Goal: Task Accomplishment & Management: Manage account settings

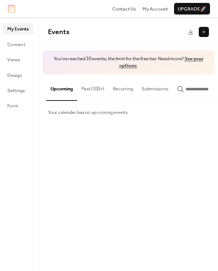
click at [205, 33] on div at bounding box center [203, 32] width 10 height 10
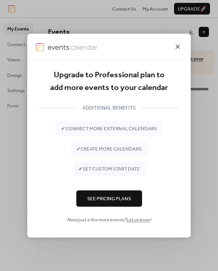
click at [179, 46] on icon at bounding box center [177, 46] width 4 height 4
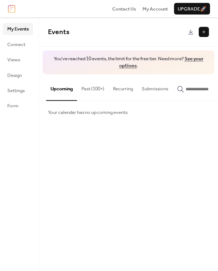
click at [124, 90] on button "Recurring" at bounding box center [122, 86] width 29 height 25
click at [19, 29] on span "My Events" at bounding box center [17, 28] width 21 height 7
click at [90, 89] on button "Past (100+)" at bounding box center [93, 86] width 32 height 25
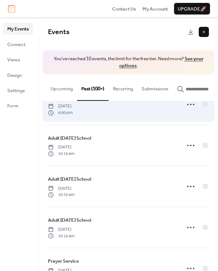
scroll to position [25, 0]
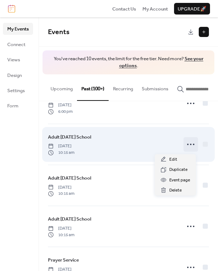
click at [190, 145] on icon at bounding box center [191, 145] width 12 height 12
click at [161, 145] on div "Adult Sunday School Sunday, September 25, 2022 10:15 am" at bounding box center [112, 144] width 128 height 22
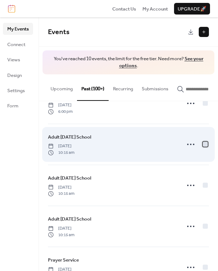
click at [204, 144] on div at bounding box center [204, 143] width 5 height 5
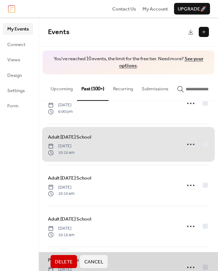
click at [131, 88] on button "Recurring" at bounding box center [122, 86] width 29 height 25
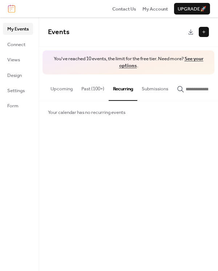
click at [131, 88] on button "Recurring" at bounding box center [122, 87] width 29 height 26
click at [95, 90] on button "Past (100+)" at bounding box center [93, 86] width 32 height 25
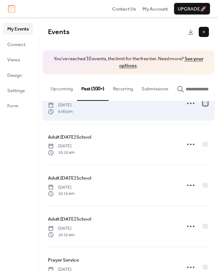
click at [204, 105] on div at bounding box center [204, 102] width 5 height 5
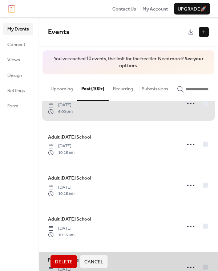
click at [62, 259] on span "Delete" at bounding box center [64, 261] width 18 height 7
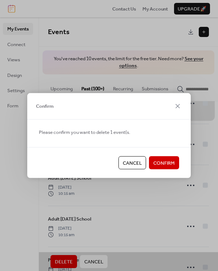
click at [160, 165] on span "Confirm" at bounding box center [163, 163] width 21 height 7
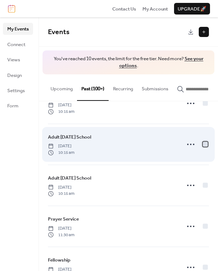
click at [202, 146] on div at bounding box center [204, 143] width 5 height 5
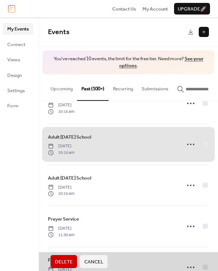
click at [62, 261] on span "Delete" at bounding box center [64, 261] width 18 height 7
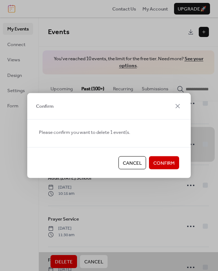
click at [166, 160] on span "Confirm" at bounding box center [163, 163] width 21 height 7
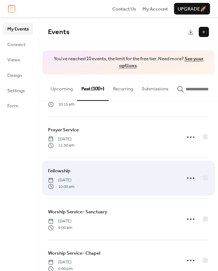
scroll to position [77, 0]
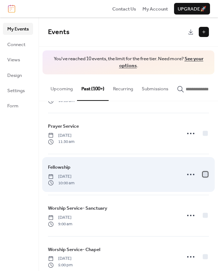
click at [202, 173] on div at bounding box center [204, 174] width 5 height 5
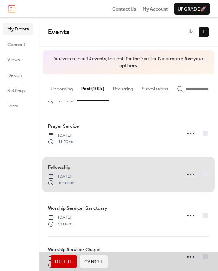
click at [65, 260] on span "Delete" at bounding box center [64, 261] width 18 height 7
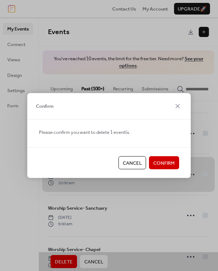
click at [164, 163] on span "Confirm" at bounding box center [163, 163] width 21 height 7
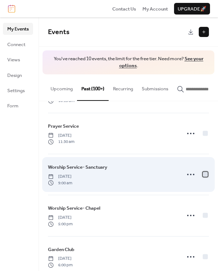
click at [205, 174] on div at bounding box center [204, 174] width 5 height 5
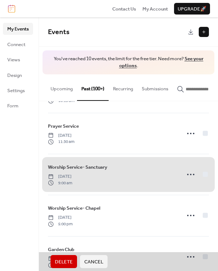
click at [68, 260] on span "Delete" at bounding box center [64, 261] width 18 height 7
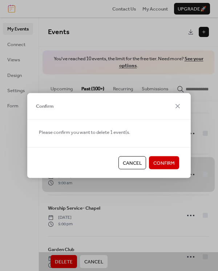
click at [163, 162] on span "Confirm" at bounding box center [163, 163] width 21 height 7
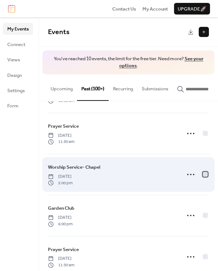
click at [202, 174] on div at bounding box center [204, 174] width 5 height 5
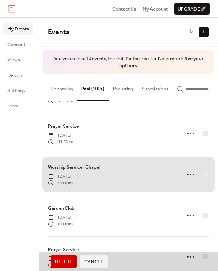
click at [60, 259] on span "Delete" at bounding box center [64, 261] width 18 height 7
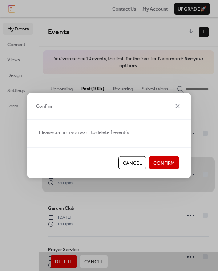
click at [161, 160] on span "Confirm" at bounding box center [163, 163] width 21 height 7
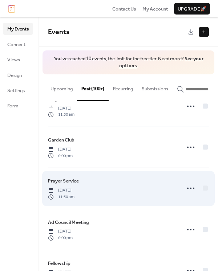
scroll to position [104, 0]
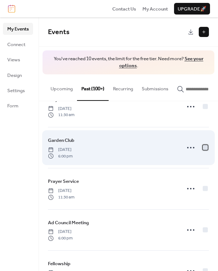
click at [202, 148] on div at bounding box center [204, 147] width 5 height 5
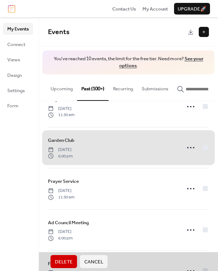
click at [67, 260] on span "Delete" at bounding box center [64, 261] width 18 height 7
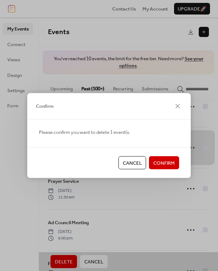
click at [159, 163] on span "Confirm" at bounding box center [163, 163] width 21 height 7
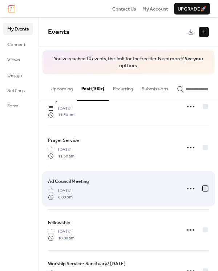
click at [202, 187] on div at bounding box center [204, 188] width 5 height 5
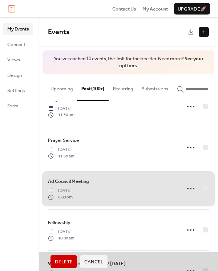
click at [68, 256] on button "Delete" at bounding box center [63, 261] width 26 height 13
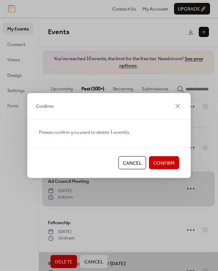
click at [167, 161] on span "Confirm" at bounding box center [163, 163] width 21 height 7
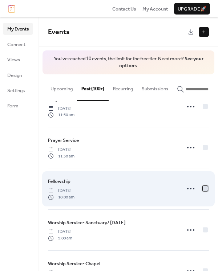
click at [204, 188] on div at bounding box center [204, 188] width 5 height 5
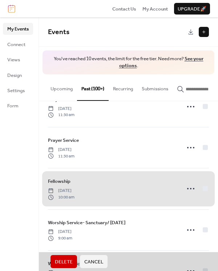
click at [69, 260] on span "Delete" at bounding box center [64, 261] width 18 height 7
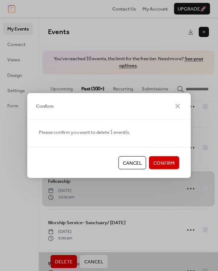
click at [161, 163] on span "Confirm" at bounding box center [163, 163] width 21 height 7
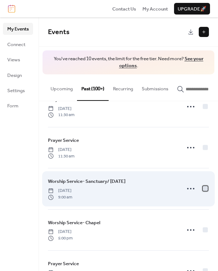
click at [202, 188] on div at bounding box center [204, 188] width 5 height 5
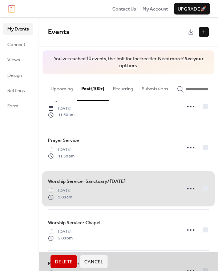
click at [69, 261] on span "Delete" at bounding box center [64, 261] width 18 height 7
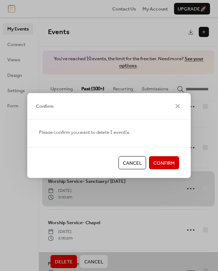
click at [159, 165] on span "Confirm" at bounding box center [163, 163] width 21 height 7
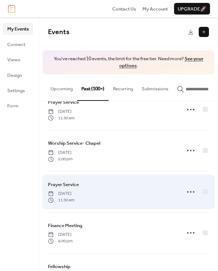
scroll to position [145, 0]
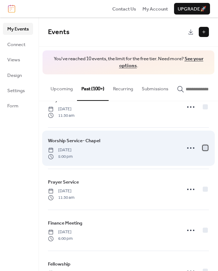
click at [204, 145] on div at bounding box center [204, 147] width 5 height 5
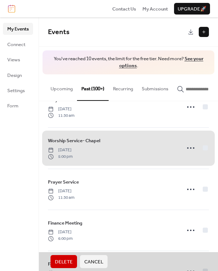
click at [65, 262] on span "Delete" at bounding box center [64, 261] width 18 height 7
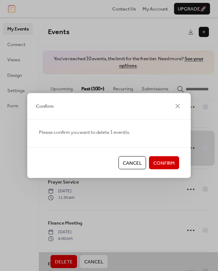
click at [161, 160] on span "Confirm" at bounding box center [163, 163] width 21 height 7
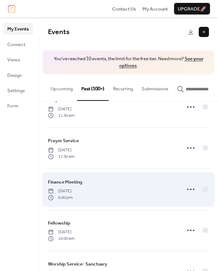
click at [204, 183] on div at bounding box center [195, 189] width 25 height 15
click at [203, 186] on div at bounding box center [204, 188] width 5 height 5
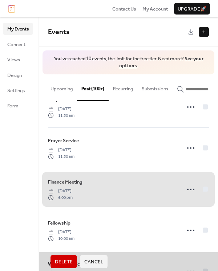
click at [65, 258] on span "Delete" at bounding box center [64, 261] width 18 height 7
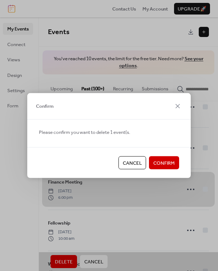
click at [163, 166] on span "Confirm" at bounding box center [163, 163] width 21 height 7
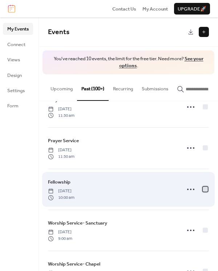
click at [203, 186] on div at bounding box center [204, 188] width 5 height 5
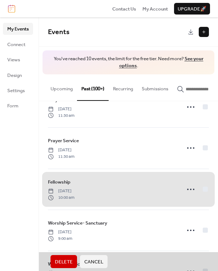
click at [65, 262] on span "Delete" at bounding box center [64, 261] width 18 height 7
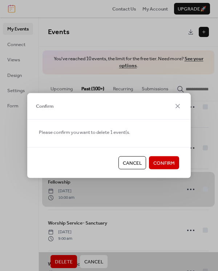
click at [157, 163] on span "Confirm" at bounding box center [163, 163] width 21 height 7
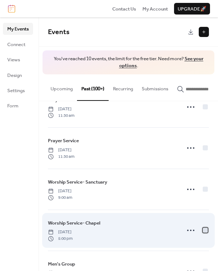
click at [201, 228] on div at bounding box center [204, 229] width 7 height 7
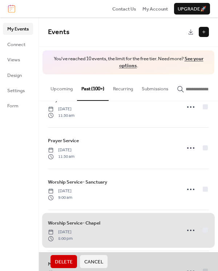
click at [71, 260] on span "Delete" at bounding box center [64, 261] width 18 height 7
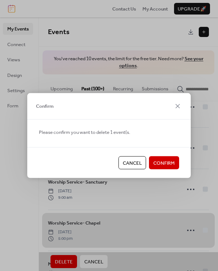
click at [168, 160] on span "Confirm" at bounding box center [163, 163] width 21 height 7
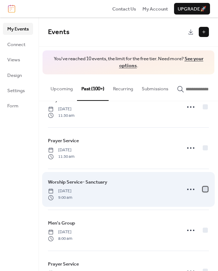
click at [206, 185] on div at bounding box center [204, 188] width 7 height 7
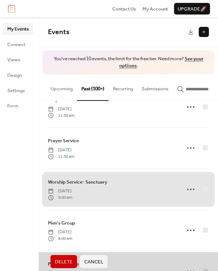
click at [63, 262] on span "Delete" at bounding box center [64, 261] width 18 height 7
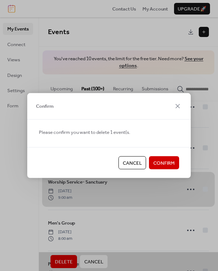
click at [167, 160] on span "Confirm" at bounding box center [163, 163] width 21 height 7
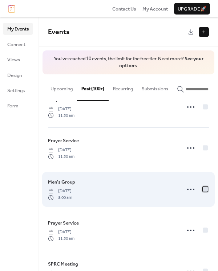
click at [202, 186] on div at bounding box center [204, 188] width 5 height 5
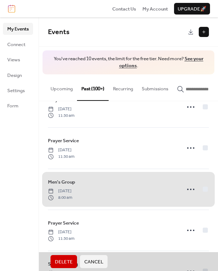
click at [64, 255] on button "Delete" at bounding box center [63, 261] width 26 height 13
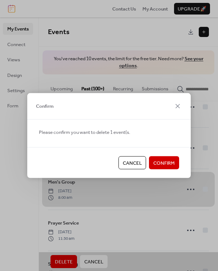
click at [153, 163] on span "Confirm" at bounding box center [163, 163] width 21 height 7
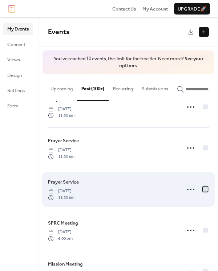
click at [202, 188] on div at bounding box center [204, 188] width 5 height 5
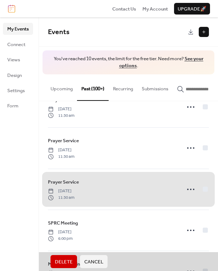
click at [60, 260] on span "Delete" at bounding box center [64, 261] width 18 height 7
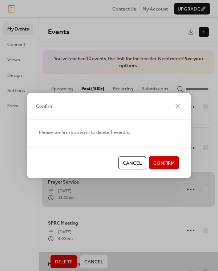
click at [160, 160] on span "Confirm" at bounding box center [163, 163] width 21 height 7
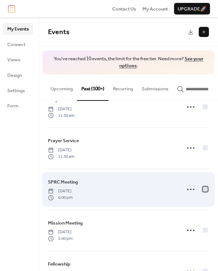
click at [201, 187] on div at bounding box center [204, 188] width 7 height 7
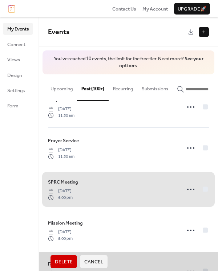
click at [62, 264] on span "Delete" at bounding box center [64, 261] width 18 height 7
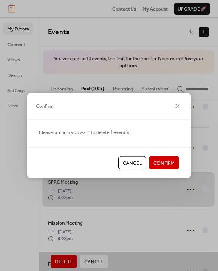
click at [174, 160] on span "Confirm" at bounding box center [163, 163] width 21 height 7
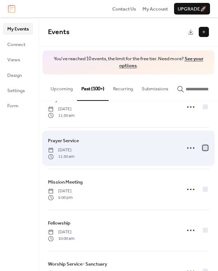
click at [203, 148] on div at bounding box center [204, 147] width 5 height 5
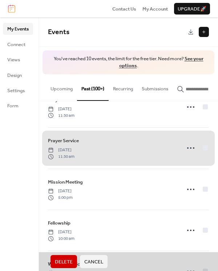
click at [60, 262] on span "Delete" at bounding box center [64, 261] width 18 height 7
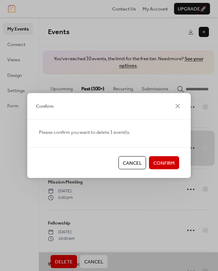
click at [161, 158] on button "Confirm" at bounding box center [164, 162] width 30 height 13
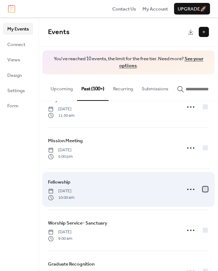
click at [202, 186] on div at bounding box center [204, 188] width 5 height 5
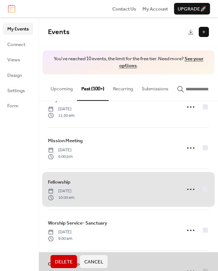
click at [65, 263] on span "Delete" at bounding box center [64, 261] width 18 height 7
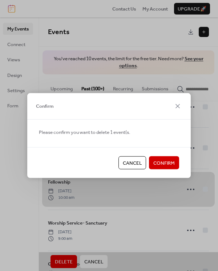
click at [165, 162] on span "Confirm" at bounding box center [163, 163] width 21 height 7
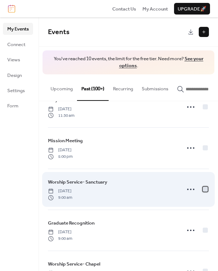
click at [204, 186] on div at bounding box center [204, 188] width 5 height 5
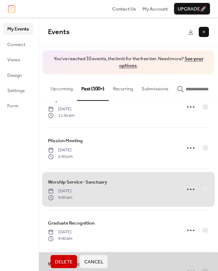
click at [61, 259] on span "Delete" at bounding box center [64, 261] width 18 height 7
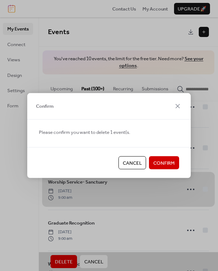
click at [160, 165] on span "Confirm" at bounding box center [163, 163] width 21 height 7
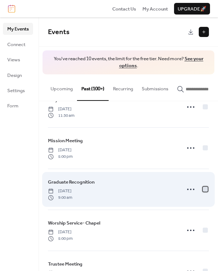
click at [202, 187] on div at bounding box center [204, 188] width 5 height 5
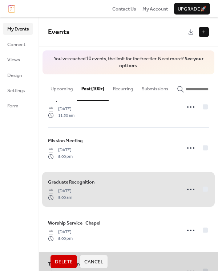
click at [63, 258] on span "Delete" at bounding box center [64, 261] width 18 height 7
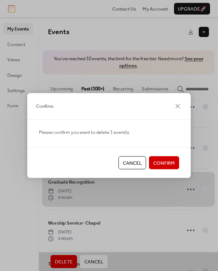
click at [161, 162] on span "Confirm" at bounding box center [163, 163] width 21 height 7
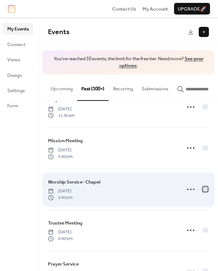
click at [205, 188] on div at bounding box center [204, 188] width 5 height 5
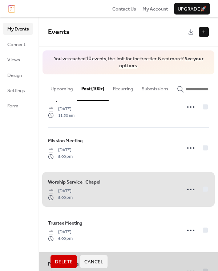
click at [70, 260] on span "Delete" at bounding box center [64, 261] width 18 height 7
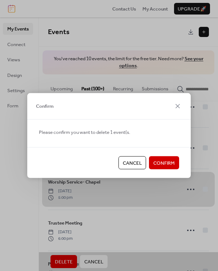
click at [161, 160] on span "Confirm" at bounding box center [163, 163] width 21 height 7
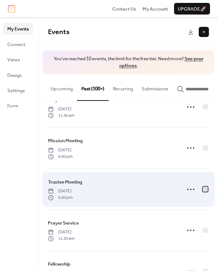
click at [203, 189] on div at bounding box center [204, 188] width 5 height 5
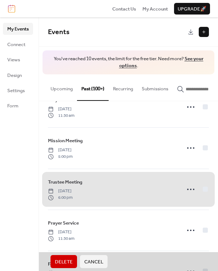
click at [67, 263] on span "Delete" at bounding box center [64, 261] width 18 height 7
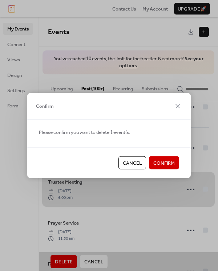
click at [158, 164] on span "Confirm" at bounding box center [163, 163] width 21 height 7
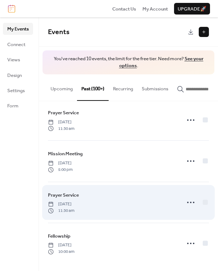
scroll to position [128, 0]
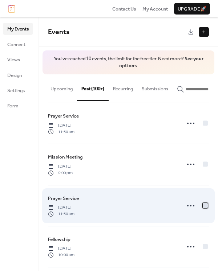
click at [202, 203] on div at bounding box center [204, 205] width 5 height 5
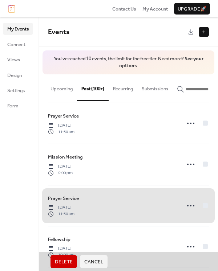
click at [65, 261] on span "Delete" at bounding box center [64, 261] width 18 height 7
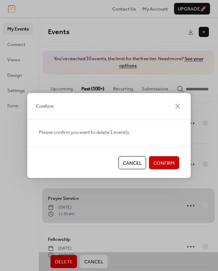
click at [134, 160] on span "Cancel" at bounding box center [132, 163] width 19 height 7
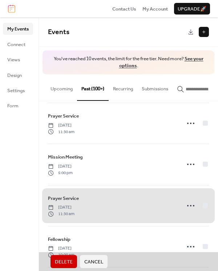
click at [203, 202] on span "Prayer Service Wednesday, June 1, 2022 11:30 am" at bounding box center [128, 205] width 161 height 41
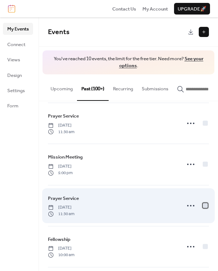
click at [204, 203] on div at bounding box center [204, 205] width 5 height 5
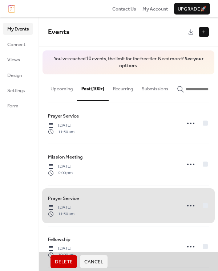
click at [66, 262] on span "Delete" at bounding box center [64, 261] width 18 height 7
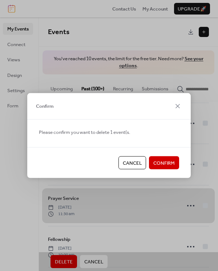
click at [159, 162] on span "Confirm" at bounding box center [163, 163] width 21 height 7
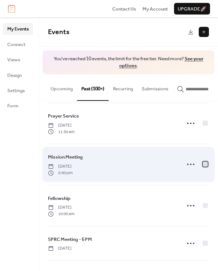
click at [202, 164] on div at bounding box center [204, 164] width 5 height 5
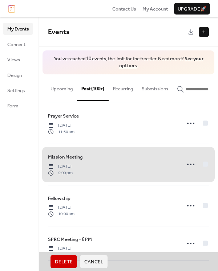
click at [67, 260] on span "Delete" at bounding box center [64, 261] width 18 height 7
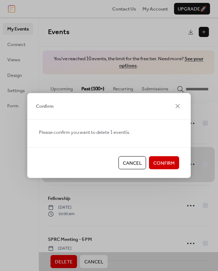
click at [153, 164] on span "Confirm" at bounding box center [163, 163] width 21 height 7
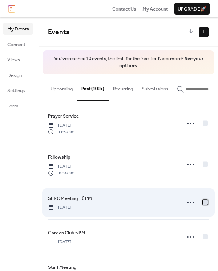
click at [203, 200] on div at bounding box center [204, 202] width 5 height 5
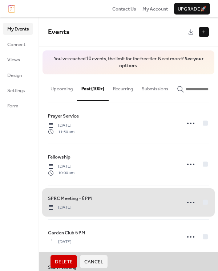
click at [68, 260] on span "Delete" at bounding box center [64, 261] width 18 height 7
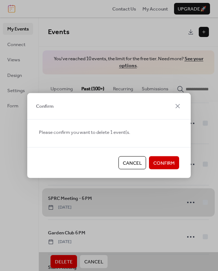
click at [156, 164] on span "Confirm" at bounding box center [163, 163] width 21 height 7
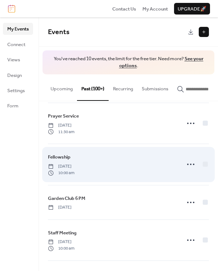
scroll to position [142, 0]
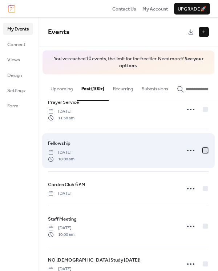
click at [206, 147] on div at bounding box center [204, 150] width 7 height 7
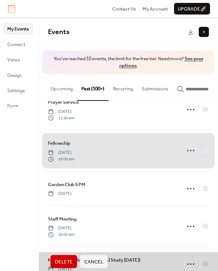
click at [66, 258] on span "Delete" at bounding box center [64, 261] width 18 height 7
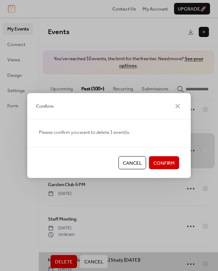
click at [159, 160] on span "Confirm" at bounding box center [163, 163] width 21 height 7
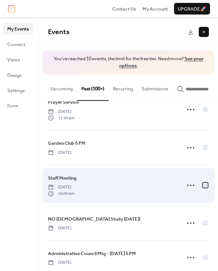
click at [202, 182] on div at bounding box center [204, 184] width 5 height 5
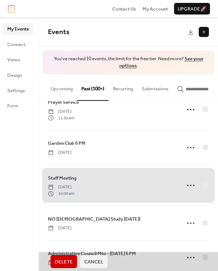
click at [67, 260] on span "Delete" at bounding box center [64, 261] width 18 height 7
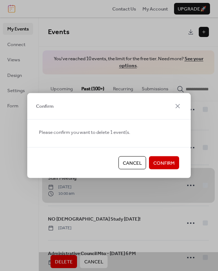
click at [159, 164] on span "Confirm" at bounding box center [163, 163] width 21 height 7
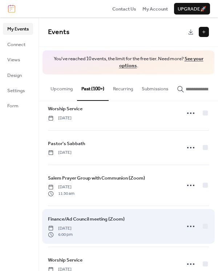
scroll to position [3372, 0]
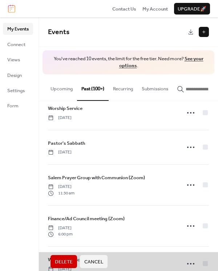
click at [62, 258] on span "Delete" at bounding box center [64, 261] width 18 height 7
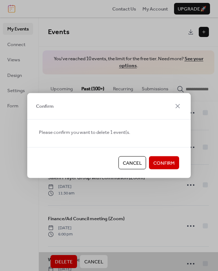
click at [159, 163] on span "Confirm" at bounding box center [163, 163] width 21 height 7
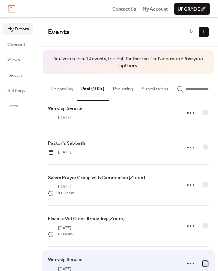
click at [202, 261] on div at bounding box center [204, 263] width 5 height 5
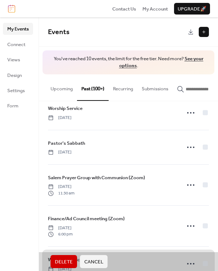
click at [67, 260] on span "Delete" at bounding box center [64, 261] width 18 height 7
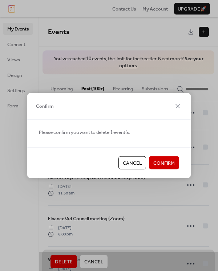
click at [161, 161] on span "Confirm" at bounding box center [163, 163] width 21 height 7
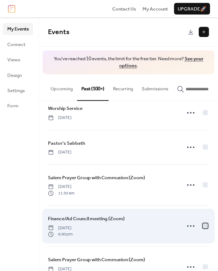
click at [202, 223] on div at bounding box center [204, 225] width 5 height 5
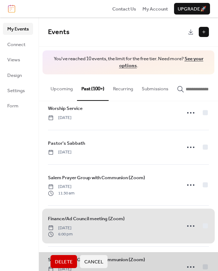
click at [67, 260] on span "Delete" at bounding box center [64, 261] width 18 height 7
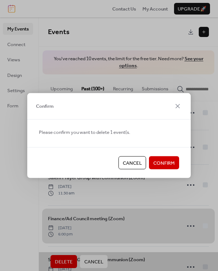
click at [164, 165] on span "Confirm" at bounding box center [163, 163] width 21 height 7
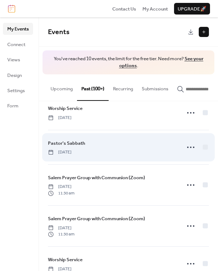
scroll to position [3340, 0]
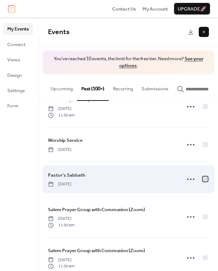
click at [202, 176] on div at bounding box center [204, 178] width 5 height 5
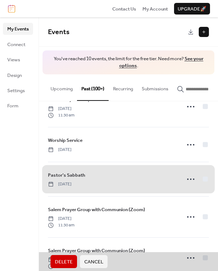
click at [67, 259] on span "Delete" at bounding box center [64, 261] width 18 height 7
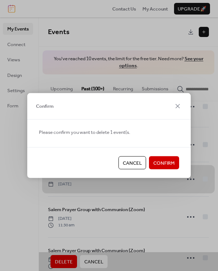
click at [168, 160] on span "Confirm" at bounding box center [163, 163] width 21 height 7
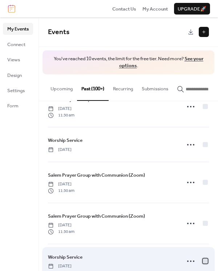
click at [202, 258] on div at bounding box center [204, 260] width 5 height 5
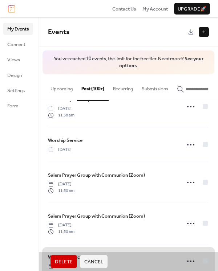
click at [63, 261] on span "Delete" at bounding box center [64, 261] width 18 height 7
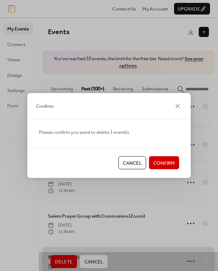
click at [162, 160] on span "Confirm" at bounding box center [163, 163] width 21 height 7
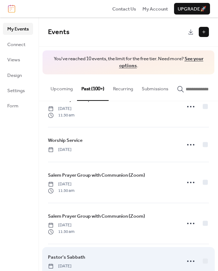
click at [91, 253] on div "Pastor's Sabbath Friday, June 26, 2020" at bounding box center [112, 261] width 128 height 16
click at [202, 258] on div at bounding box center [204, 260] width 5 height 5
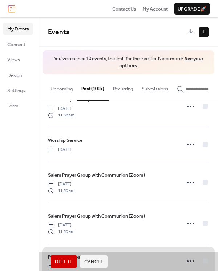
click at [66, 259] on span "Delete" at bounding box center [64, 261] width 18 height 7
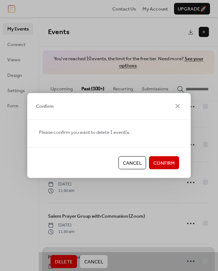
click at [162, 163] on span "Confirm" at bounding box center [163, 163] width 21 height 7
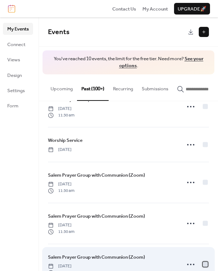
click at [202, 262] on div at bounding box center [204, 264] width 5 height 5
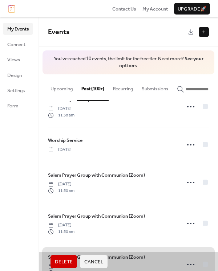
click at [65, 260] on span "Delete" at bounding box center [64, 261] width 18 height 7
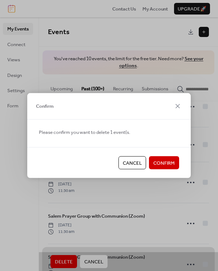
click at [159, 163] on span "Confirm" at bounding box center [163, 163] width 21 height 7
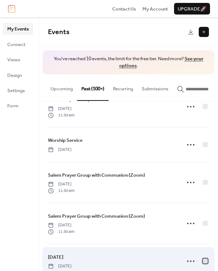
click at [203, 258] on div at bounding box center [204, 260] width 5 height 5
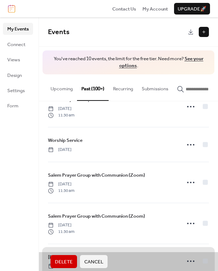
click at [71, 260] on span "Delete" at bounding box center [64, 261] width 18 height 7
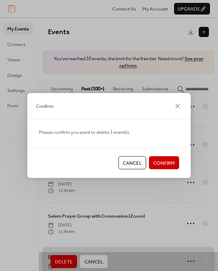
click at [168, 163] on span "Confirm" at bounding box center [163, 163] width 21 height 7
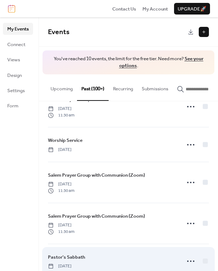
click at [199, 254] on div at bounding box center [195, 261] width 25 height 15
click at [203, 258] on div at bounding box center [204, 260] width 5 height 5
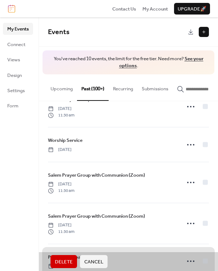
click at [70, 257] on button "Delete" at bounding box center [63, 261] width 26 height 13
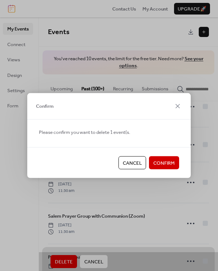
click at [162, 161] on span "Confirm" at bounding box center [163, 163] width 21 height 7
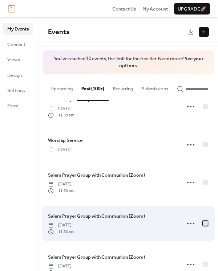
click at [203, 221] on div at bounding box center [204, 223] width 5 height 5
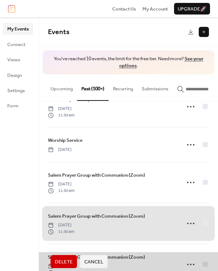
click at [73, 258] on span "Delete" at bounding box center [64, 261] width 18 height 7
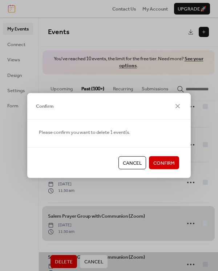
click at [167, 163] on span "Confirm" at bounding box center [163, 163] width 21 height 7
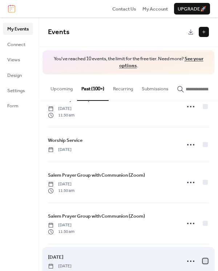
click at [203, 258] on div at bounding box center [204, 260] width 5 height 5
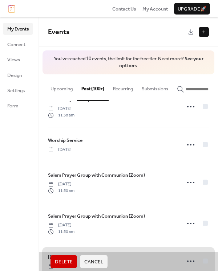
click at [61, 261] on span "Delete" at bounding box center [64, 261] width 18 height 7
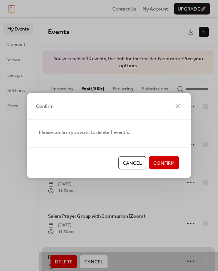
click at [160, 162] on span "Confirm" at bounding box center [163, 163] width 21 height 7
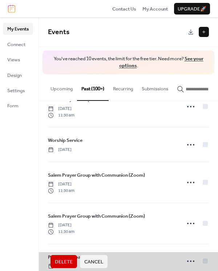
click at [65, 260] on span "Delete" at bounding box center [64, 261] width 18 height 7
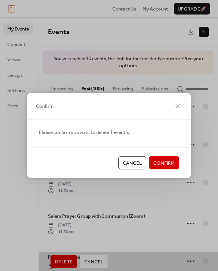
click at [161, 163] on span "Confirm" at bounding box center [163, 163] width 21 height 7
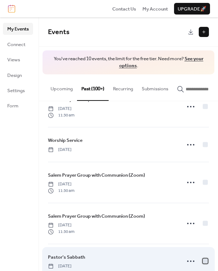
click at [204, 258] on div at bounding box center [204, 260] width 5 height 5
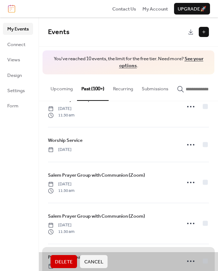
click at [73, 259] on button "Delete" at bounding box center [63, 261] width 26 height 13
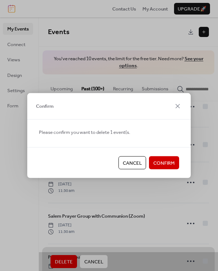
click at [154, 161] on span "Confirm" at bounding box center [163, 163] width 21 height 7
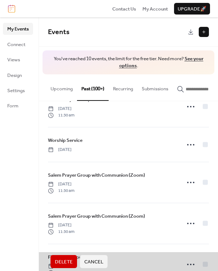
click at [65, 262] on span "Delete" at bounding box center [64, 261] width 18 height 7
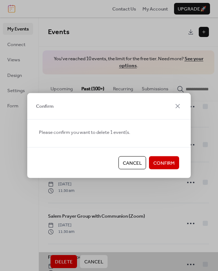
click at [159, 162] on span "Confirm" at bounding box center [163, 163] width 21 height 7
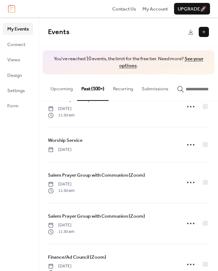
scroll to position [3312, 0]
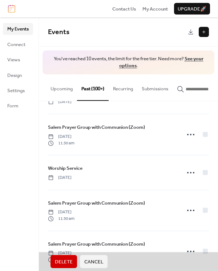
click at [64, 261] on span "Delete" at bounding box center [64, 261] width 18 height 7
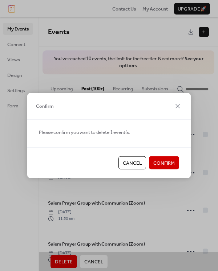
click at [162, 162] on span "Confirm" at bounding box center [163, 163] width 21 height 7
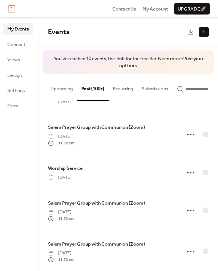
scroll to position [3271, 0]
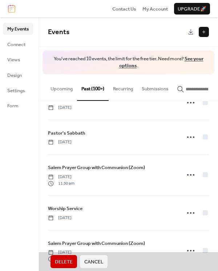
click at [59, 259] on span "Delete" at bounding box center [64, 261] width 18 height 7
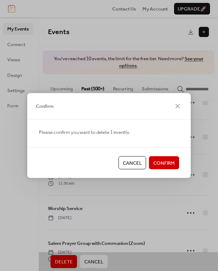
click at [163, 163] on span "Confirm" at bounding box center [163, 163] width 21 height 7
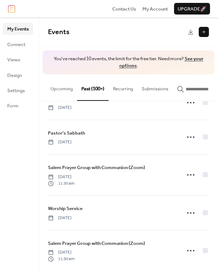
scroll to position [3231, 0]
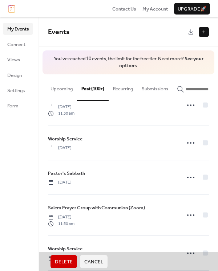
click at [68, 262] on span "Delete" at bounding box center [64, 261] width 18 height 7
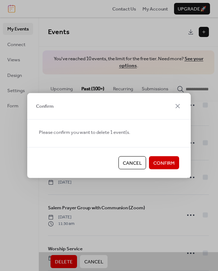
click at [160, 161] on span "Confirm" at bounding box center [163, 163] width 21 height 7
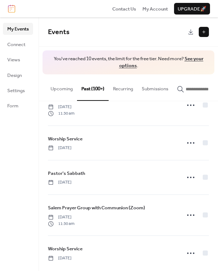
scroll to position [3191, 0]
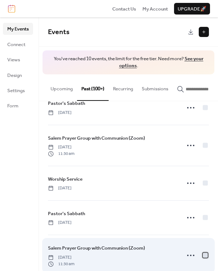
click at [205, 253] on div at bounding box center [204, 255] width 5 height 5
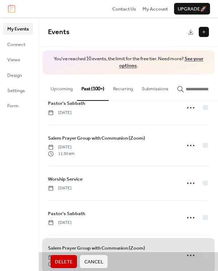
click at [71, 259] on span "Delete" at bounding box center [64, 261] width 18 height 7
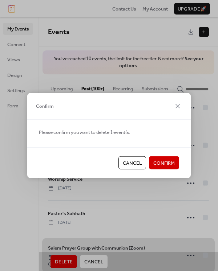
click at [160, 164] on span "Confirm" at bounding box center [163, 163] width 21 height 7
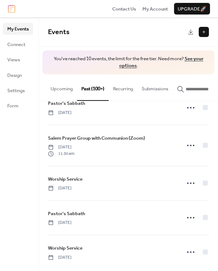
scroll to position [3151, 0]
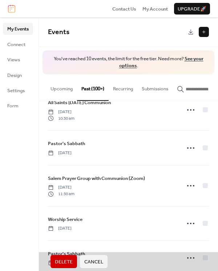
click at [65, 259] on span "Delete" at bounding box center [64, 261] width 18 height 7
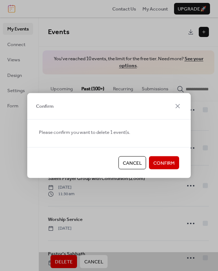
click at [169, 164] on span "Confirm" at bounding box center [163, 163] width 21 height 7
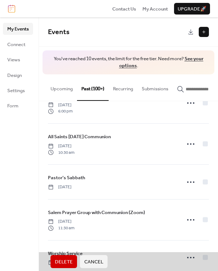
click at [63, 258] on span "Delete" at bounding box center [64, 261] width 18 height 7
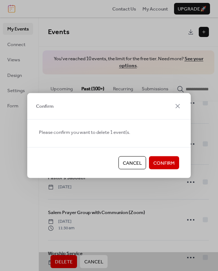
click at [166, 158] on button "Confirm" at bounding box center [164, 162] width 30 height 13
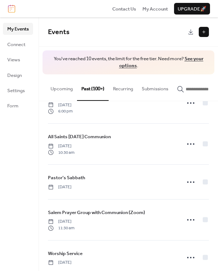
scroll to position [3082, 0]
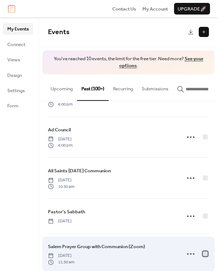
click at [201, 250] on div at bounding box center [204, 253] width 7 height 7
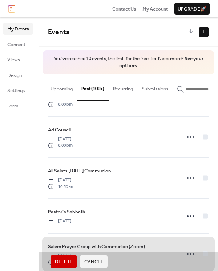
click at [71, 259] on span "Delete" at bounding box center [64, 261] width 18 height 7
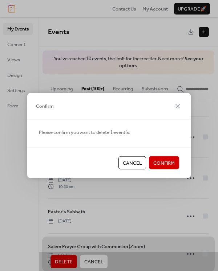
click at [157, 160] on span "Confirm" at bounding box center [163, 163] width 21 height 7
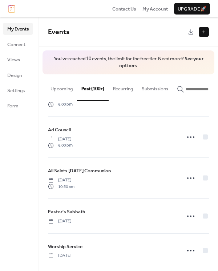
scroll to position [3042, 0]
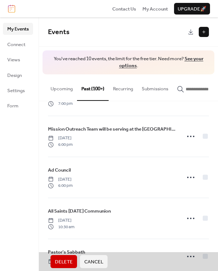
click at [61, 261] on span "Delete" at bounding box center [64, 261] width 18 height 7
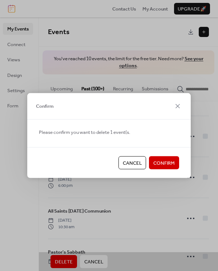
click at [166, 163] on span "Confirm" at bounding box center [163, 163] width 21 height 7
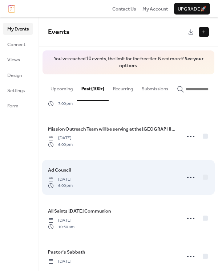
scroll to position [3008, 0]
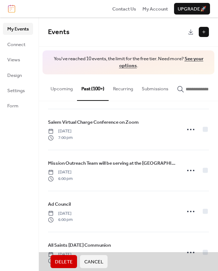
click at [62, 260] on span "Delete" at bounding box center [64, 261] width 18 height 7
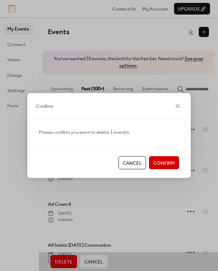
click at [170, 162] on span "Confirm" at bounding box center [163, 163] width 21 height 7
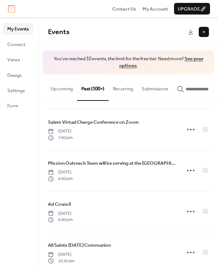
scroll to position [2974, 0]
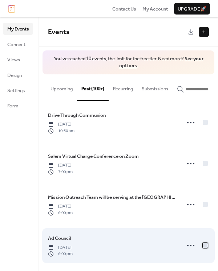
click at [204, 243] on div at bounding box center [204, 245] width 5 height 5
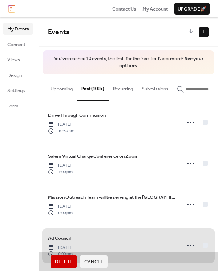
click at [67, 262] on span "Delete" at bounding box center [64, 261] width 18 height 7
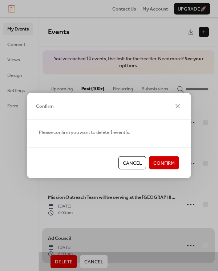
click at [164, 164] on span "Confirm" at bounding box center [163, 163] width 21 height 7
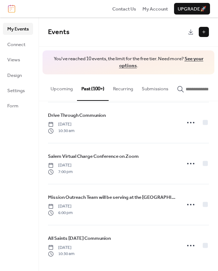
scroll to position [2934, 0]
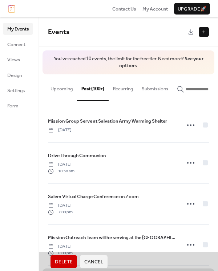
click at [67, 262] on span "Delete" at bounding box center [64, 261] width 18 height 7
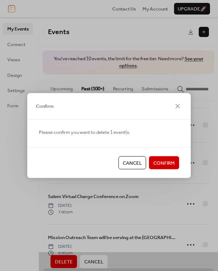
click at [170, 162] on span "Confirm" at bounding box center [163, 163] width 21 height 7
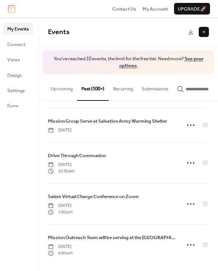
scroll to position [2893, 0]
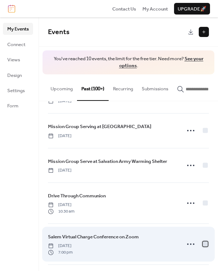
click at [204, 241] on div at bounding box center [204, 243] width 5 height 5
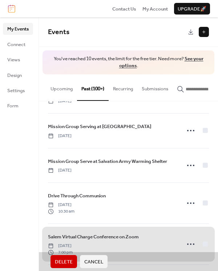
click at [70, 259] on span "Delete" at bounding box center [64, 261] width 18 height 7
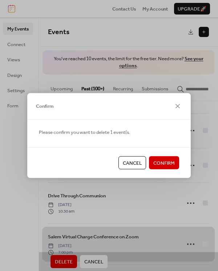
click at [169, 164] on span "Confirm" at bounding box center [163, 163] width 21 height 7
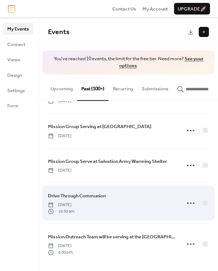
scroll to position [2853, 0]
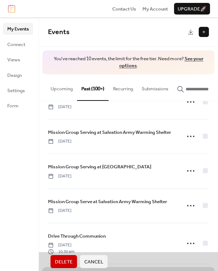
click at [63, 259] on span "Delete" at bounding box center [64, 261] width 18 height 7
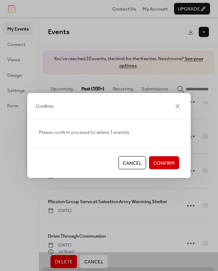
click at [161, 164] on span "Confirm" at bounding box center [163, 163] width 21 height 7
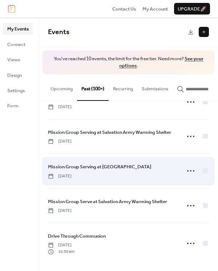
scroll to position [2813, 0]
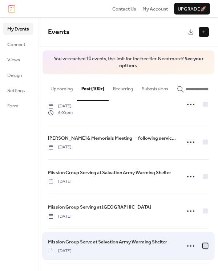
click at [202, 243] on div at bounding box center [204, 245] width 5 height 5
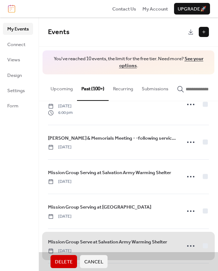
click at [65, 259] on span "Delete" at bounding box center [64, 261] width 18 height 7
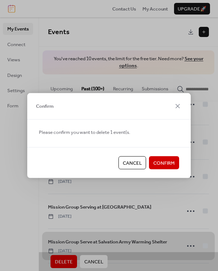
click at [159, 160] on span "Confirm" at bounding box center [163, 163] width 21 height 7
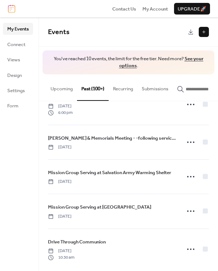
scroll to position [2779, 0]
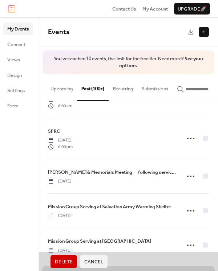
click at [64, 261] on span "Delete" at bounding box center [64, 261] width 18 height 7
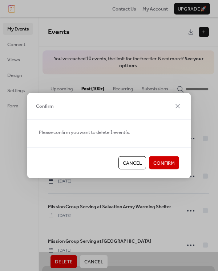
click at [159, 163] on span "Confirm" at bounding box center [163, 163] width 21 height 7
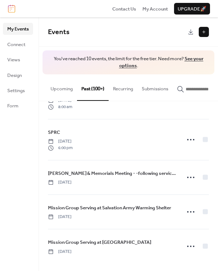
scroll to position [2739, 0]
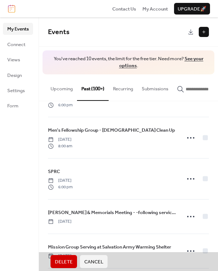
click at [70, 258] on span "Delete" at bounding box center [64, 261] width 18 height 7
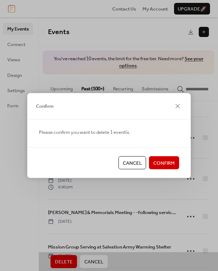
click at [164, 160] on span "Confirm" at bounding box center [163, 163] width 21 height 7
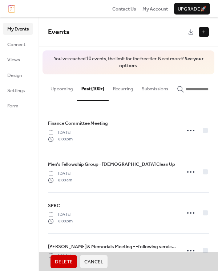
click at [67, 260] on span "Delete" at bounding box center [64, 261] width 18 height 7
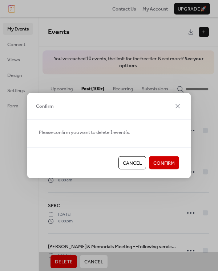
click at [166, 160] on span "Confirm" at bounding box center [163, 163] width 21 height 7
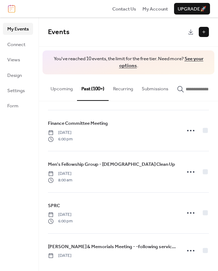
scroll to position [2670, 0]
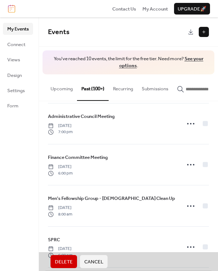
click at [68, 259] on span "Delete" at bounding box center [64, 261] width 18 height 7
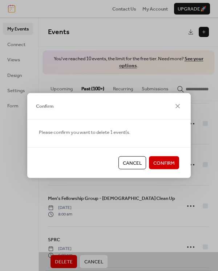
click at [166, 160] on span "Confirm" at bounding box center [163, 163] width 21 height 7
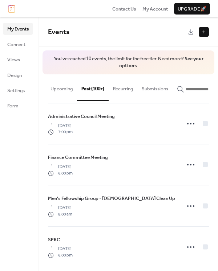
scroll to position [2636, 0]
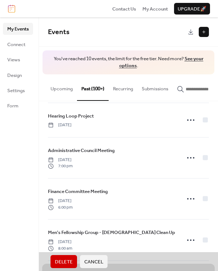
click at [60, 260] on span "Delete" at bounding box center [64, 261] width 18 height 7
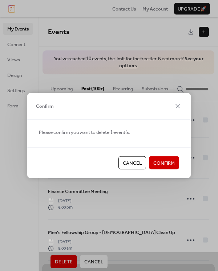
click at [159, 160] on span "Confirm" at bounding box center [163, 163] width 21 height 7
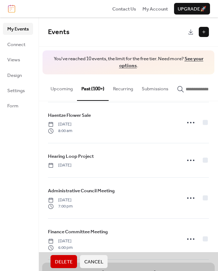
click at [62, 258] on span "Delete" at bounding box center [64, 261] width 18 height 7
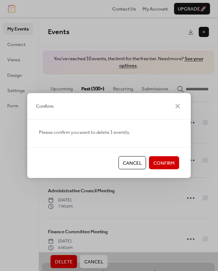
click at [161, 163] on span "Confirm" at bounding box center [163, 163] width 21 height 7
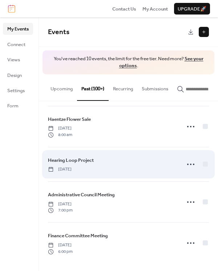
scroll to position [2556, 0]
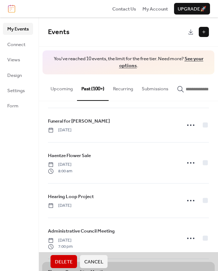
click at [67, 262] on span "Delete" at bounding box center [64, 261] width 18 height 7
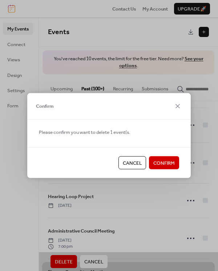
click at [171, 163] on span "Confirm" at bounding box center [163, 163] width 21 height 7
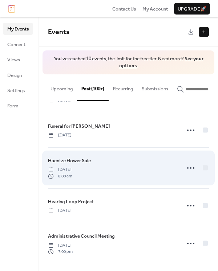
scroll to position [2515, 0]
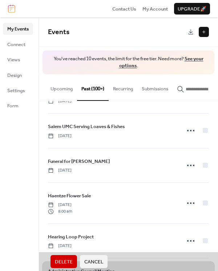
click at [65, 259] on span "Delete" at bounding box center [64, 261] width 18 height 7
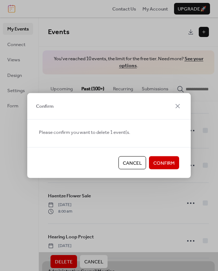
click at [163, 162] on span "Confirm" at bounding box center [163, 163] width 21 height 7
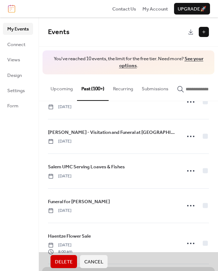
click at [63, 260] on span "Delete" at bounding box center [64, 261] width 18 height 7
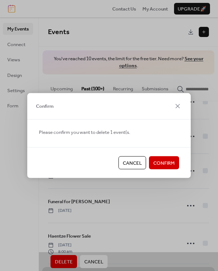
click at [169, 160] on span "Confirm" at bounding box center [163, 163] width 21 height 7
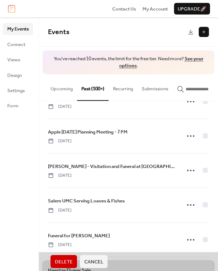
click at [67, 259] on span "Delete" at bounding box center [64, 261] width 18 height 7
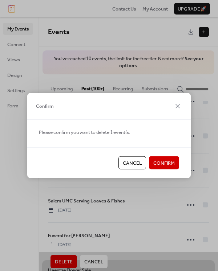
click at [164, 164] on span "Confirm" at bounding box center [163, 163] width 21 height 7
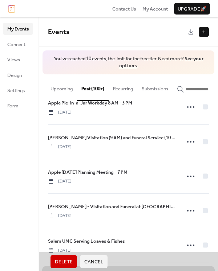
click at [60, 262] on span "Delete" at bounding box center [64, 261] width 18 height 7
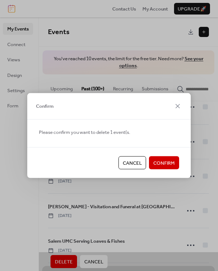
click at [162, 160] on span "Confirm" at bounding box center [163, 163] width 21 height 7
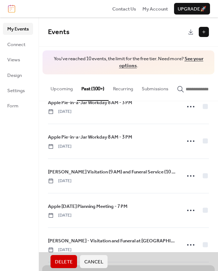
click at [57, 260] on span "Delete" at bounding box center [64, 261] width 18 height 7
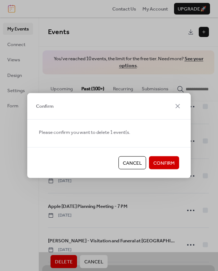
click at [158, 161] on span "Confirm" at bounding box center [163, 163] width 21 height 7
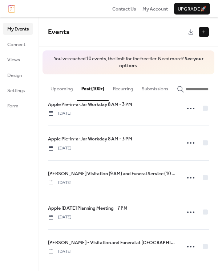
scroll to position [2333, 0]
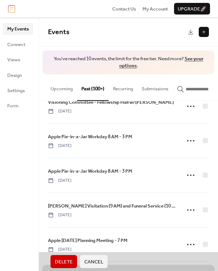
click at [70, 260] on span "Delete" at bounding box center [64, 261] width 18 height 7
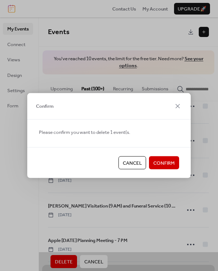
click at [169, 164] on span "Confirm" at bounding box center [163, 163] width 21 height 7
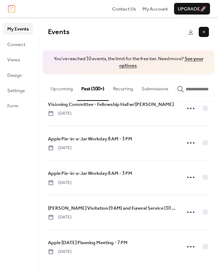
scroll to position [2299, 0]
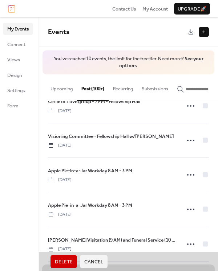
click at [69, 260] on span "Delete" at bounding box center [64, 261] width 18 height 7
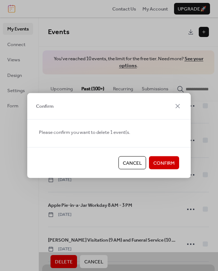
click at [164, 157] on button "Confirm" at bounding box center [164, 162] width 30 height 13
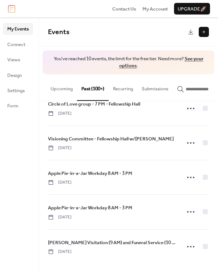
scroll to position [2264, 0]
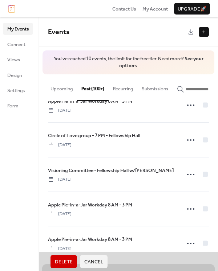
click at [66, 259] on span "Delete" at bounding box center [64, 261] width 18 height 7
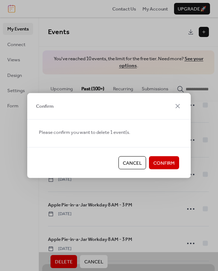
click at [157, 164] on span "Confirm" at bounding box center [163, 163] width 21 height 7
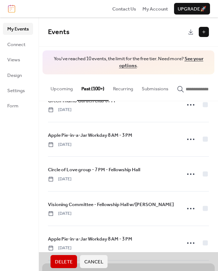
click at [60, 262] on span "Delete" at bounding box center [64, 261] width 18 height 7
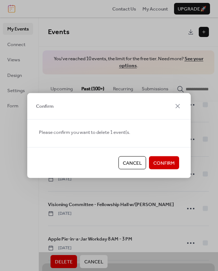
click at [167, 163] on span "Confirm" at bounding box center [163, 163] width 21 height 7
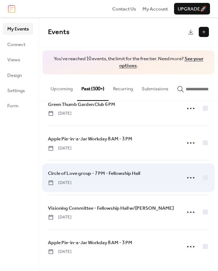
scroll to position [2196, 0]
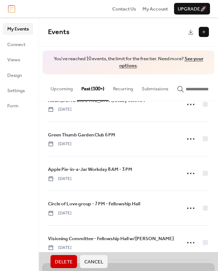
click at [67, 260] on span "Delete" at bounding box center [64, 261] width 18 height 7
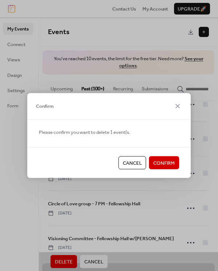
click at [160, 164] on span "Confirm" at bounding box center [163, 163] width 21 height 7
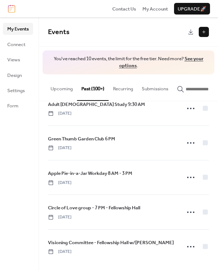
scroll to position [2162, 0]
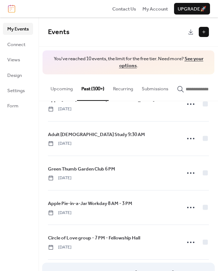
click at [202, 271] on div at bounding box center [204, 276] width 5 height 5
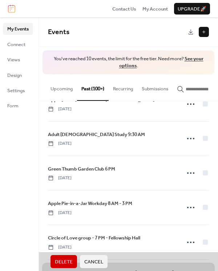
click at [61, 262] on span "Delete" at bounding box center [64, 261] width 18 height 7
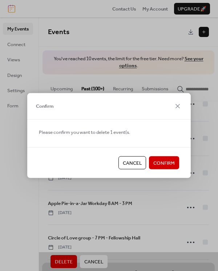
click at [167, 163] on span "Confirm" at bounding box center [163, 163] width 21 height 7
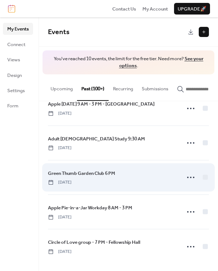
scroll to position [2128, 0]
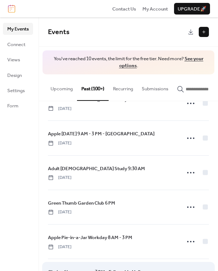
click at [203, 271] on div at bounding box center [204, 276] width 5 height 5
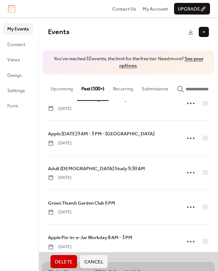
click at [69, 259] on span "Delete" at bounding box center [64, 261] width 18 height 7
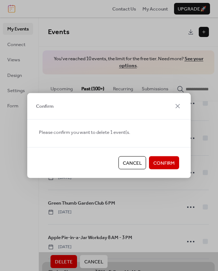
click at [203, 247] on div "Confirm Please confirm you want to delete 1 event(s. Cancel Confirm" at bounding box center [109, 135] width 218 height 271
click at [164, 161] on span "Confirm" at bounding box center [163, 163] width 21 height 7
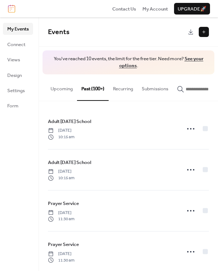
scroll to position [0, 0]
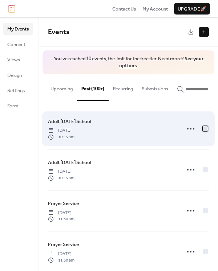
click at [203, 130] on div at bounding box center [204, 128] width 5 height 5
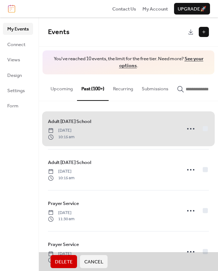
click at [66, 263] on span "Delete" at bounding box center [64, 261] width 18 height 7
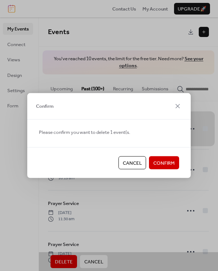
click at [157, 160] on span "Confirm" at bounding box center [163, 163] width 21 height 7
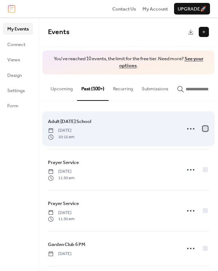
click at [202, 130] on div at bounding box center [204, 128] width 5 height 5
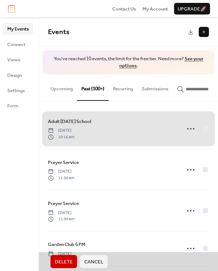
click at [68, 259] on span "Delete" at bounding box center [64, 261] width 18 height 7
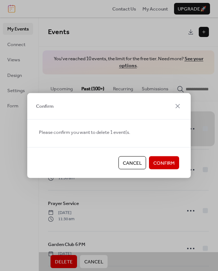
click at [156, 163] on span "Confirm" at bounding box center [163, 163] width 21 height 7
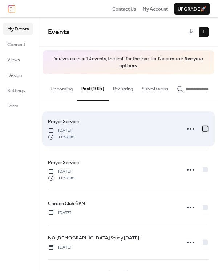
click at [204, 130] on div at bounding box center [204, 128] width 5 height 5
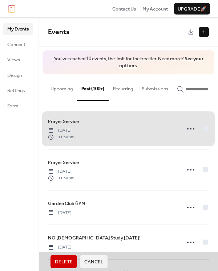
click at [66, 260] on span "Delete" at bounding box center [64, 261] width 18 height 7
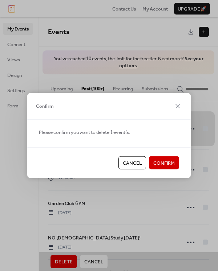
click at [154, 162] on span "Confirm" at bounding box center [163, 163] width 21 height 7
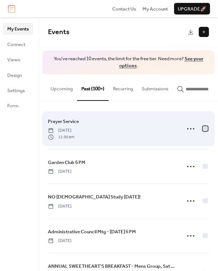
click at [204, 129] on div at bounding box center [204, 128] width 5 height 5
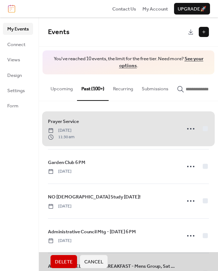
click at [65, 257] on button "Delete" at bounding box center [63, 261] width 26 height 13
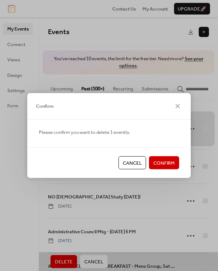
click at [157, 161] on span "Confirm" at bounding box center [163, 163] width 21 height 7
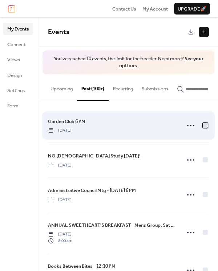
click at [202, 127] on div at bounding box center [204, 125] width 5 height 5
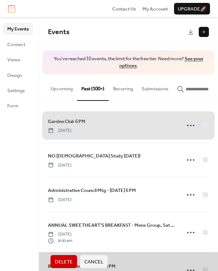
click at [63, 259] on span "Delete" at bounding box center [64, 261] width 18 height 7
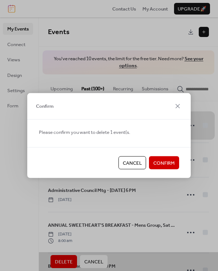
click at [156, 160] on span "Confirm" at bounding box center [163, 163] width 21 height 7
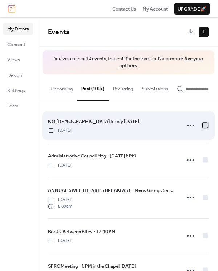
click at [201, 126] on div at bounding box center [204, 125] width 7 height 7
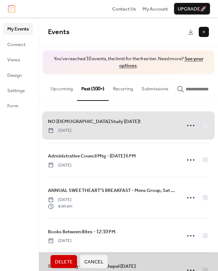
click at [61, 258] on span "Delete" at bounding box center [64, 261] width 18 height 7
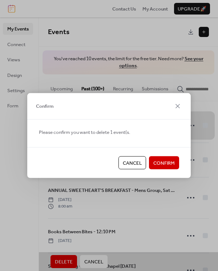
click at [154, 161] on span "Confirm" at bounding box center [163, 163] width 21 height 7
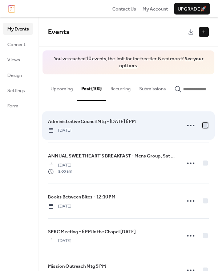
click at [206, 128] on div at bounding box center [204, 125] width 7 height 7
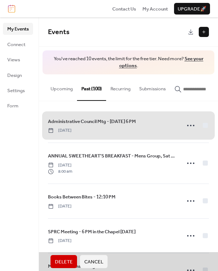
click at [59, 262] on span "Delete" at bounding box center [64, 261] width 18 height 7
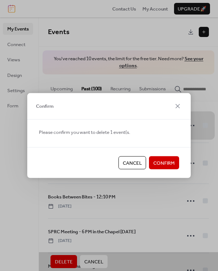
click at [164, 157] on button "Confirm" at bounding box center [164, 162] width 30 height 13
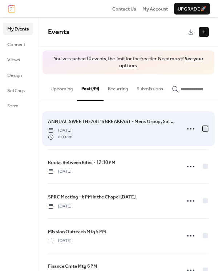
click at [201, 132] on div at bounding box center [204, 128] width 7 height 7
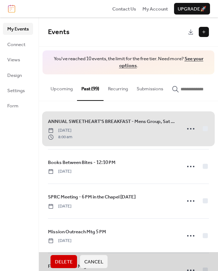
click at [60, 260] on span "Delete" at bounding box center [64, 261] width 18 height 7
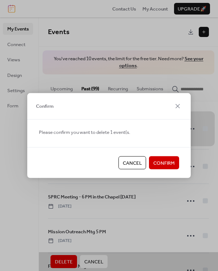
click at [165, 161] on span "Confirm" at bounding box center [163, 163] width 21 height 7
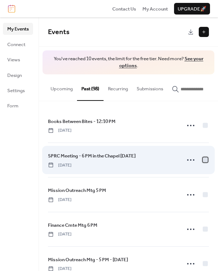
click at [202, 159] on div at bounding box center [204, 159] width 7 height 7
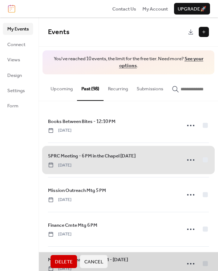
click at [61, 262] on span "Delete" at bounding box center [64, 261] width 18 height 7
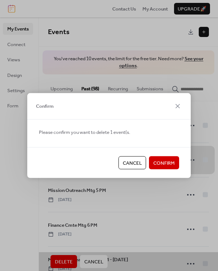
click at [159, 166] on span "Confirm" at bounding box center [163, 163] width 21 height 7
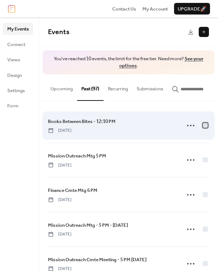
click at [202, 128] on div at bounding box center [204, 125] width 5 height 5
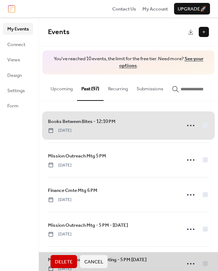
click at [66, 263] on span "Delete" at bounding box center [64, 261] width 18 height 7
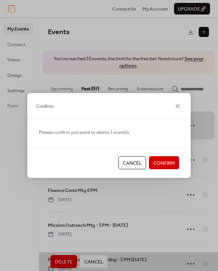
click at [160, 162] on span "Confirm" at bounding box center [163, 163] width 21 height 7
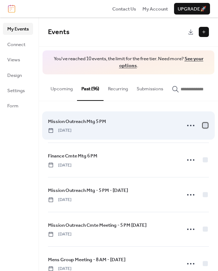
click at [202, 128] on div at bounding box center [204, 125] width 5 height 5
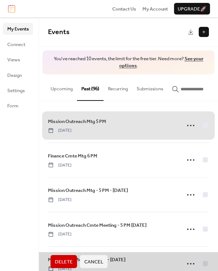
click at [67, 258] on span "Delete" at bounding box center [64, 261] width 18 height 7
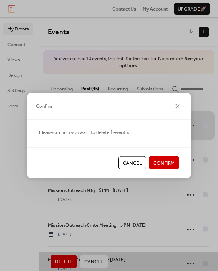
click at [168, 161] on span "Confirm" at bounding box center [163, 163] width 21 height 7
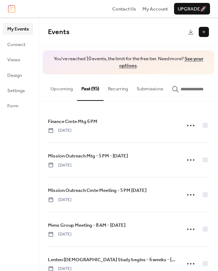
click at [207, 128] on div "Finance Cmte Mtg 6 PM Monday, February 7, 2022 Mission Outreach Mtg - 5 PM - Mo…" at bounding box center [128, 186] width 179 height 170
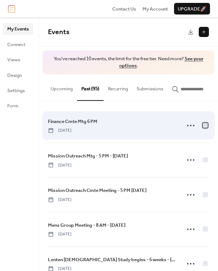
click at [204, 127] on div at bounding box center [204, 125] width 5 height 5
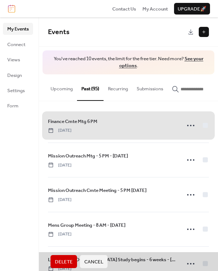
click at [74, 256] on button "Delete" at bounding box center [63, 261] width 26 height 13
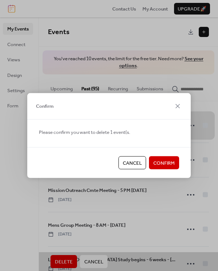
click at [163, 164] on span "Confirm" at bounding box center [163, 163] width 21 height 7
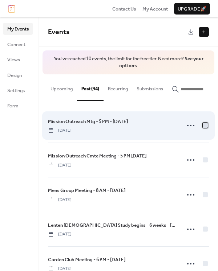
click at [202, 127] on div at bounding box center [204, 125] width 5 height 5
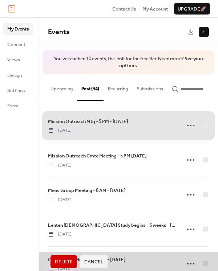
click at [58, 260] on span "Delete" at bounding box center [64, 261] width 18 height 7
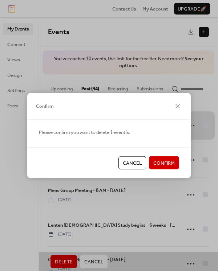
click at [155, 162] on span "Confirm" at bounding box center [163, 163] width 21 height 7
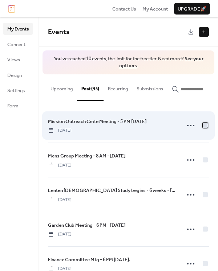
click at [202, 126] on div at bounding box center [204, 125] width 5 height 5
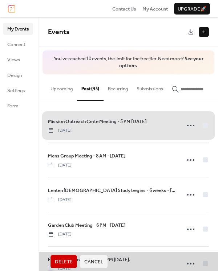
click at [66, 258] on span "Delete" at bounding box center [64, 261] width 18 height 7
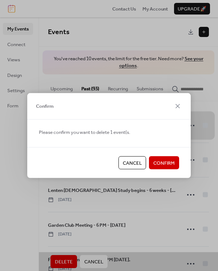
click at [161, 164] on span "Confirm" at bounding box center [163, 163] width 21 height 7
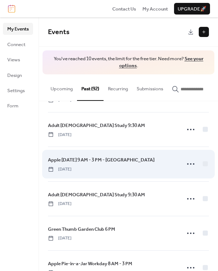
scroll to position [1585, 0]
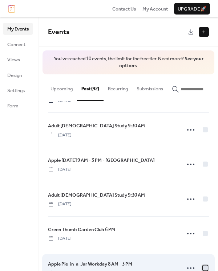
click at [202, 266] on div at bounding box center [204, 268] width 5 height 5
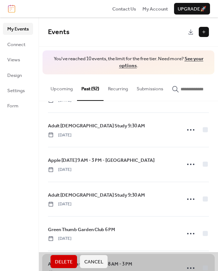
click at [66, 256] on button "Delete" at bounding box center [63, 261] width 26 height 13
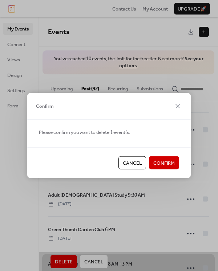
click at [159, 161] on span "Confirm" at bounding box center [163, 163] width 21 height 7
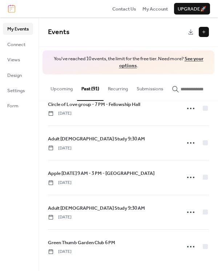
scroll to position [1552, 0]
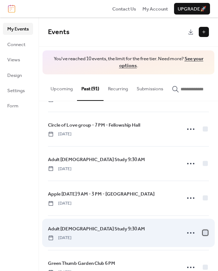
click at [202, 230] on div at bounding box center [204, 232] width 5 height 5
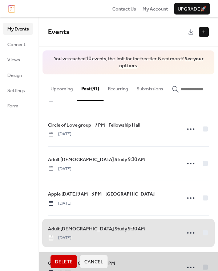
click at [67, 256] on button "Delete" at bounding box center [63, 261] width 26 height 13
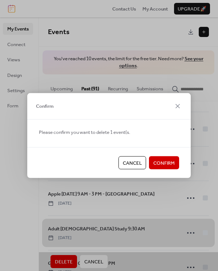
click at [164, 163] on span "Confirm" at bounding box center [163, 163] width 21 height 7
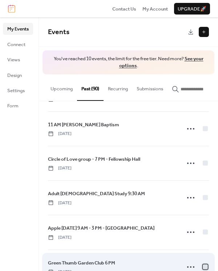
click at [202, 264] on div at bounding box center [204, 266] width 5 height 5
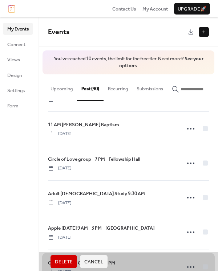
click at [63, 262] on span "Delete" at bounding box center [64, 261] width 18 height 7
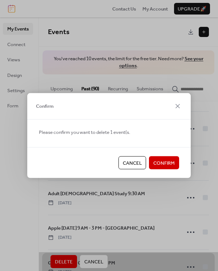
click at [165, 163] on span "Confirm" at bounding box center [163, 163] width 21 height 7
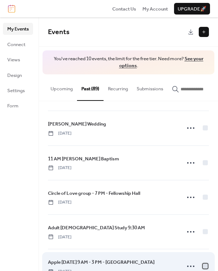
click at [203, 264] on div at bounding box center [204, 266] width 5 height 5
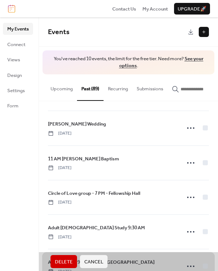
click at [69, 257] on button "Delete" at bounding box center [63, 261] width 26 height 13
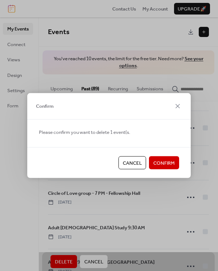
click at [161, 160] on span "Confirm" at bounding box center [163, 163] width 21 height 7
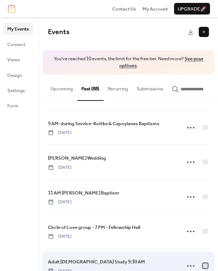
click at [204, 263] on div at bounding box center [204, 265] width 5 height 5
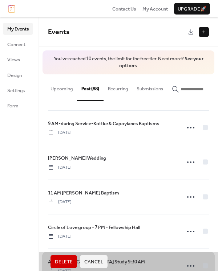
click at [61, 262] on span "Delete" at bounding box center [64, 261] width 18 height 7
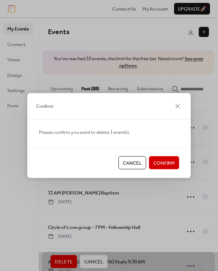
click at [164, 157] on button "Confirm" at bounding box center [164, 162] width 30 height 13
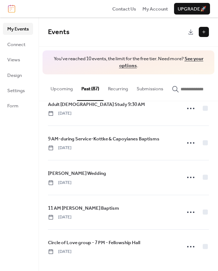
scroll to position [1415, 0]
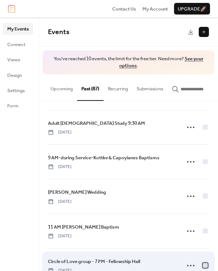
click at [202, 263] on div at bounding box center [204, 265] width 5 height 5
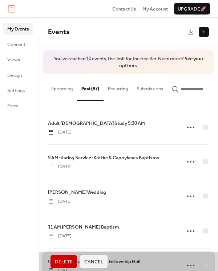
click at [63, 262] on span "Delete" at bounding box center [64, 261] width 18 height 7
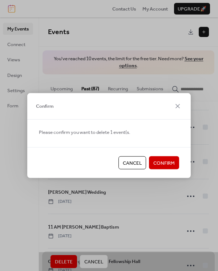
click at [173, 163] on span "Confirm" at bounding box center [163, 163] width 21 height 7
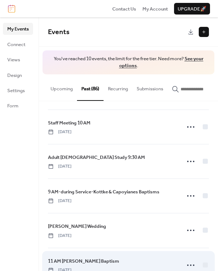
click at [198, 258] on div at bounding box center [195, 265] width 25 height 15
click at [202, 262] on div at bounding box center [204, 264] width 5 height 5
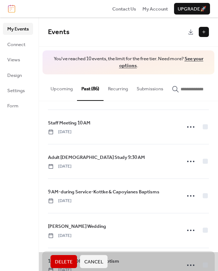
click at [64, 258] on span "Delete" at bounding box center [64, 261] width 18 height 7
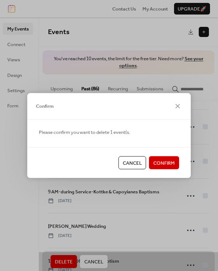
click at [161, 160] on span "Confirm" at bounding box center [163, 163] width 21 height 7
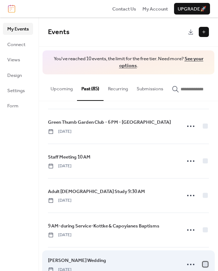
click at [202, 262] on div at bounding box center [204, 264] width 5 height 5
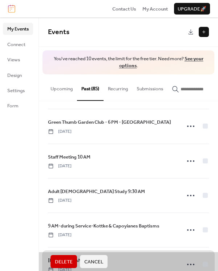
click at [65, 261] on span "Delete" at bounding box center [64, 261] width 18 height 7
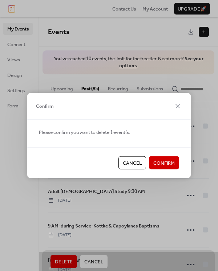
click at [160, 164] on span "Confirm" at bounding box center [163, 163] width 21 height 7
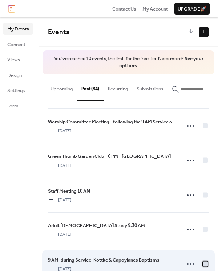
click at [204, 262] on div at bounding box center [204, 264] width 5 height 5
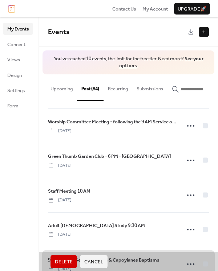
click at [65, 262] on span "Delete" at bounding box center [64, 261] width 18 height 7
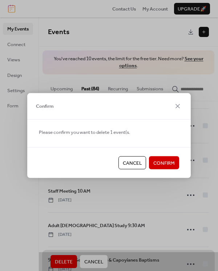
click at [161, 160] on span "Confirm" at bounding box center [163, 163] width 21 height 7
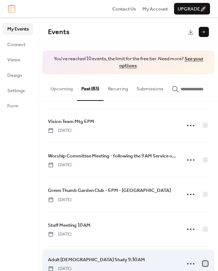
click at [202, 261] on div at bounding box center [204, 263] width 5 height 5
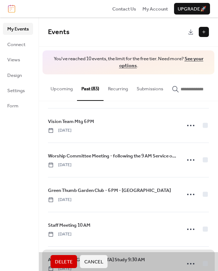
click at [66, 260] on span "Delete" at bounding box center [64, 261] width 18 height 7
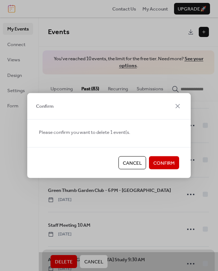
click at [168, 162] on span "Confirm" at bounding box center [163, 163] width 21 height 7
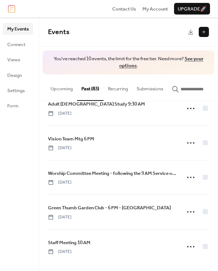
scroll to position [1245, 0]
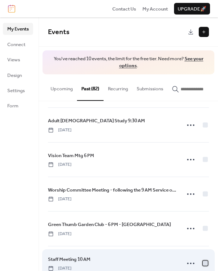
click at [203, 260] on div at bounding box center [204, 262] width 5 height 5
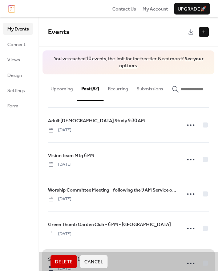
click at [65, 261] on span "Delete" at bounding box center [64, 261] width 18 height 7
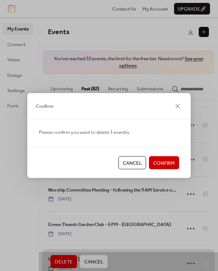
click at [168, 163] on span "Confirm" at bounding box center [163, 163] width 21 height 7
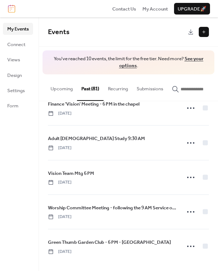
scroll to position [1211, 0]
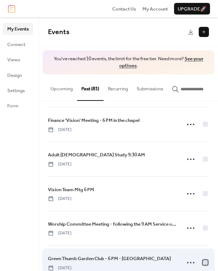
click at [203, 260] on div at bounding box center [204, 262] width 5 height 5
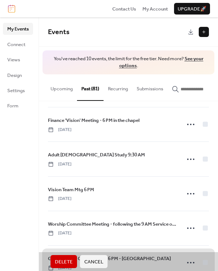
click at [69, 258] on span "Delete" at bounding box center [64, 261] width 18 height 7
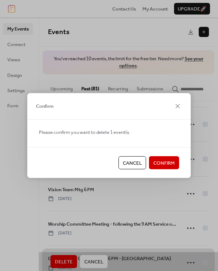
click at [160, 160] on span "Confirm" at bounding box center [163, 163] width 21 height 7
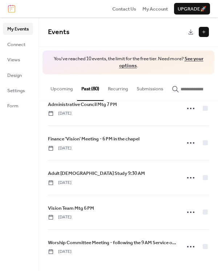
scroll to position [1176, 0]
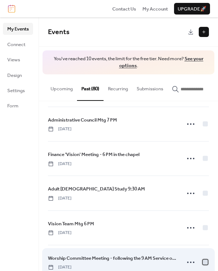
click at [204, 259] on div at bounding box center [204, 261] width 5 height 5
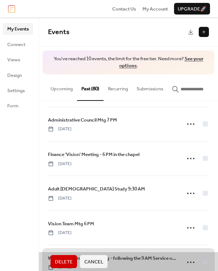
click at [66, 258] on span "Delete" at bounding box center [64, 261] width 18 height 7
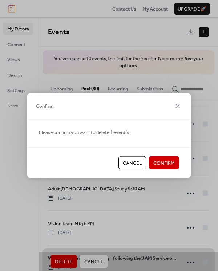
click at [164, 160] on span "Confirm" at bounding box center [163, 163] width 21 height 7
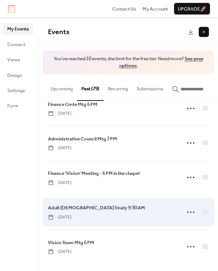
scroll to position [1142, 0]
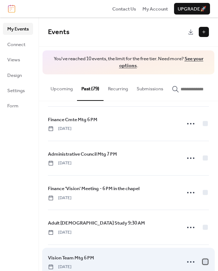
click at [203, 258] on div at bounding box center [204, 261] width 7 height 7
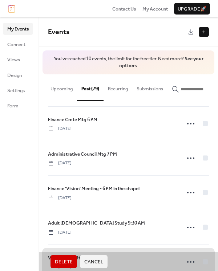
click at [66, 260] on span "Delete" at bounding box center [64, 261] width 18 height 7
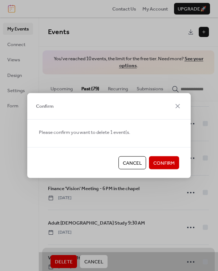
click at [158, 161] on span "Confirm" at bounding box center [163, 163] width 21 height 7
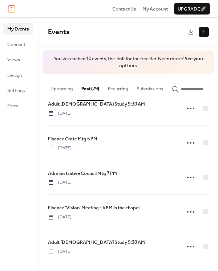
scroll to position [1108, 0]
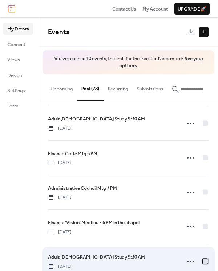
click at [202, 259] on div at bounding box center [204, 261] width 5 height 5
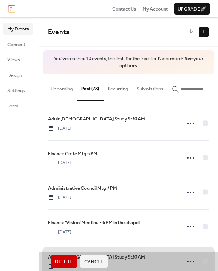
click at [60, 262] on span "Delete" at bounding box center [64, 261] width 18 height 7
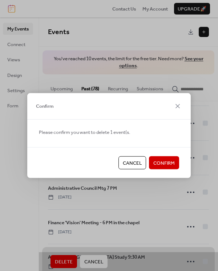
click at [159, 164] on span "Confirm" at bounding box center [163, 163] width 21 height 7
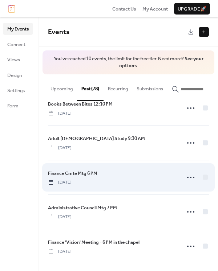
scroll to position [1074, 0]
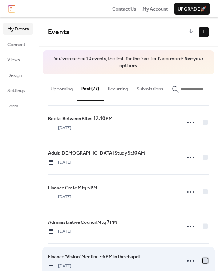
click at [204, 258] on div at bounding box center [204, 260] width 5 height 5
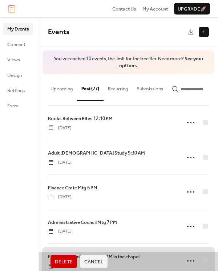
click at [62, 261] on span "Delete" at bounding box center [64, 261] width 18 height 7
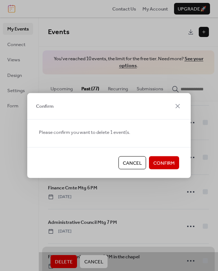
click at [165, 164] on span "Confirm" at bounding box center [163, 163] width 21 height 7
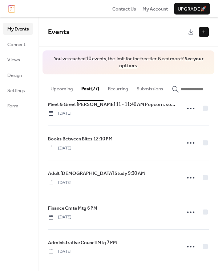
scroll to position [1040, 0]
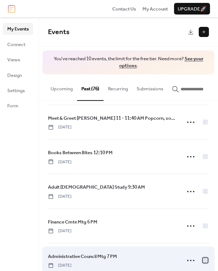
click at [203, 258] on div at bounding box center [204, 260] width 5 height 5
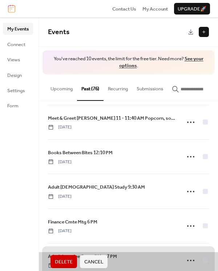
click at [66, 256] on button "Delete" at bounding box center [63, 261] width 26 height 13
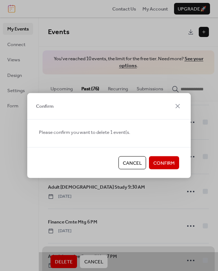
click at [159, 162] on span "Confirm" at bounding box center [163, 163] width 21 height 7
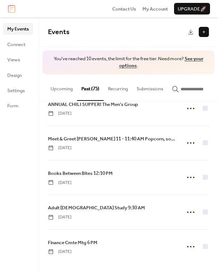
scroll to position [1006, 0]
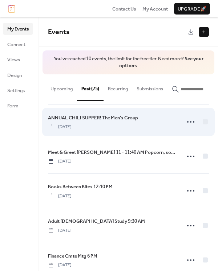
click at [199, 115] on div at bounding box center [195, 122] width 25 height 15
click at [203, 119] on div at bounding box center [204, 121] width 5 height 5
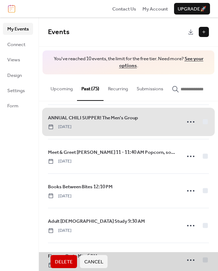
click at [64, 263] on span "Delete" at bounding box center [64, 261] width 18 height 7
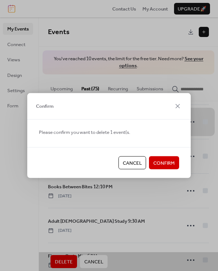
click at [165, 163] on span "Confirm" at bounding box center [163, 163] width 21 height 7
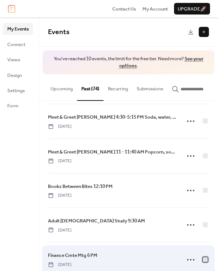
click at [202, 257] on div at bounding box center [204, 259] width 5 height 5
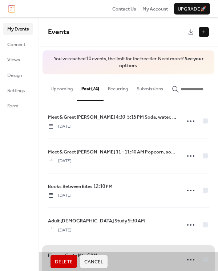
click at [58, 259] on span "Delete" at bounding box center [64, 261] width 18 height 7
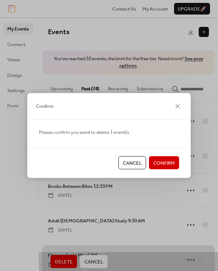
click at [156, 163] on span "Confirm" at bounding box center [163, 163] width 21 height 7
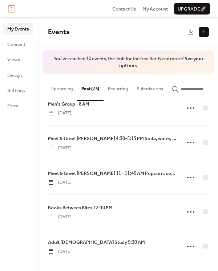
scroll to position [938, 0]
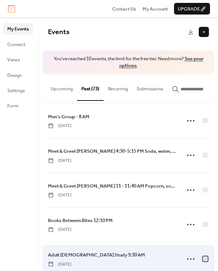
click at [202, 256] on div at bounding box center [204, 258] width 5 height 5
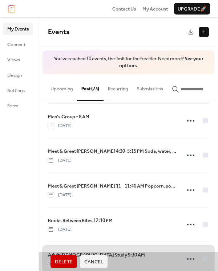
click at [66, 260] on span "Delete" at bounding box center [64, 261] width 18 height 7
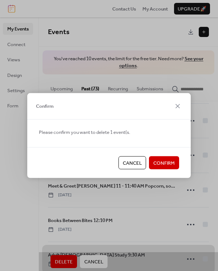
click at [156, 163] on span "Confirm" at bounding box center [163, 163] width 21 height 7
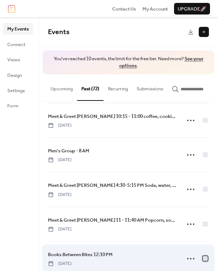
click at [201, 255] on div at bounding box center [204, 258] width 7 height 7
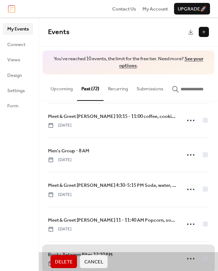
click at [64, 258] on span "Delete" at bounding box center [64, 261] width 18 height 7
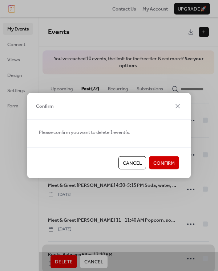
click at [175, 159] on button "Confirm" at bounding box center [164, 162] width 30 height 13
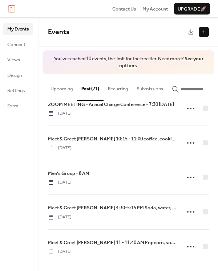
scroll to position [870, 0]
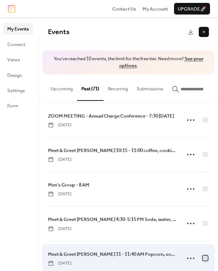
click at [202, 254] on div at bounding box center [204, 257] width 7 height 7
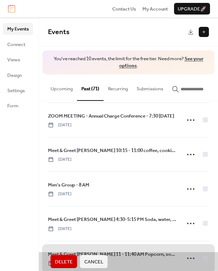
click at [66, 260] on span "Delete" at bounding box center [64, 261] width 18 height 7
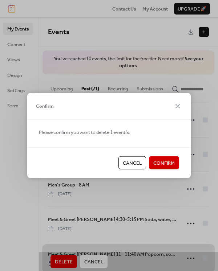
click at [155, 162] on span "Confirm" at bounding box center [163, 163] width 21 height 7
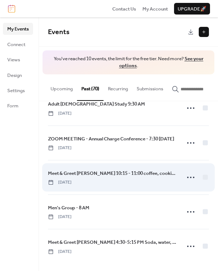
scroll to position [835, 0]
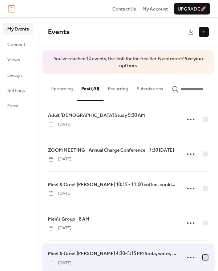
click at [202, 255] on div at bounding box center [204, 257] width 5 height 5
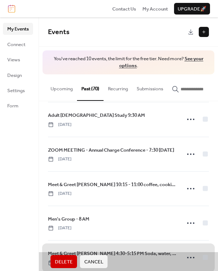
click at [69, 260] on span "Delete" at bounding box center [64, 261] width 18 height 7
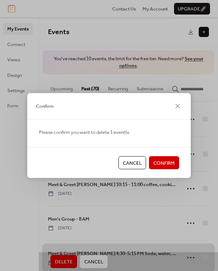
click at [158, 160] on span "Confirm" at bounding box center [163, 163] width 21 height 7
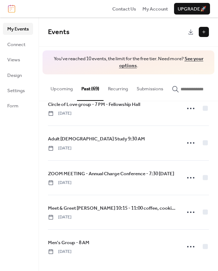
scroll to position [801, 0]
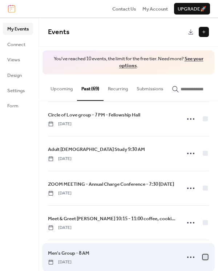
click at [202, 255] on div at bounding box center [204, 257] width 5 height 5
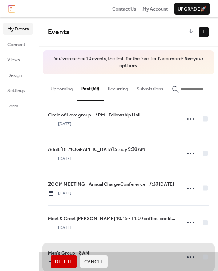
click at [64, 259] on span "Delete" at bounding box center [64, 261] width 18 height 7
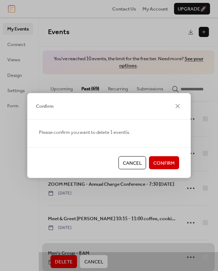
click at [157, 165] on span "Confirm" at bounding box center [163, 163] width 21 height 7
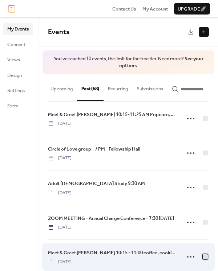
click at [201, 253] on div at bounding box center [204, 256] width 7 height 7
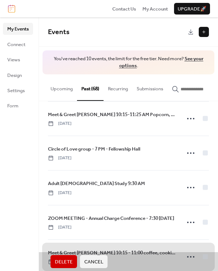
click at [66, 258] on span "Delete" at bounding box center [64, 261] width 18 height 7
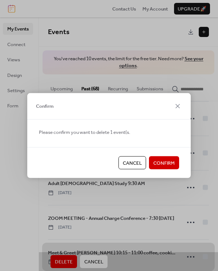
click at [152, 164] on button "Confirm" at bounding box center [164, 162] width 30 height 13
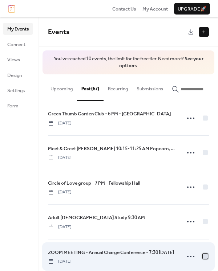
click at [202, 254] on div at bounding box center [204, 256] width 5 height 5
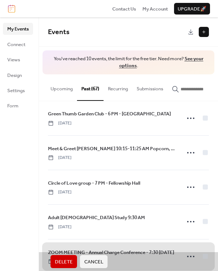
click at [66, 260] on span "Delete" at bounding box center [64, 261] width 18 height 7
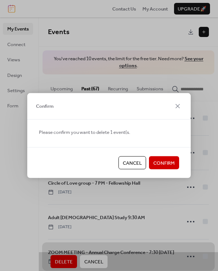
click at [157, 164] on span "Confirm" at bounding box center [163, 163] width 21 height 7
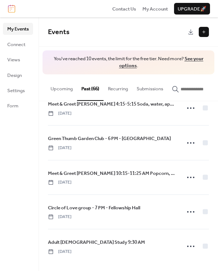
scroll to position [699, 0]
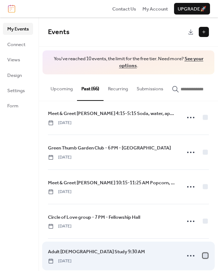
click at [201, 252] on div at bounding box center [204, 255] width 7 height 7
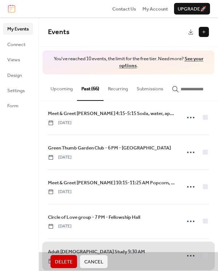
click at [70, 258] on span "Delete" at bounding box center [64, 261] width 18 height 7
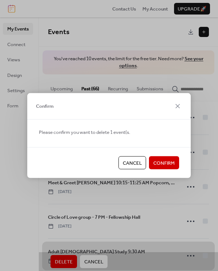
click at [164, 163] on span "Confirm" at bounding box center [163, 163] width 21 height 7
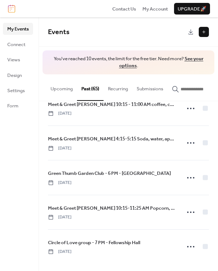
scroll to position [665, 0]
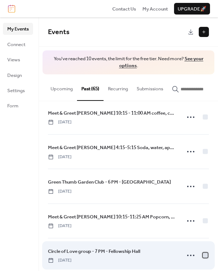
click at [203, 253] on div at bounding box center [204, 255] width 5 height 5
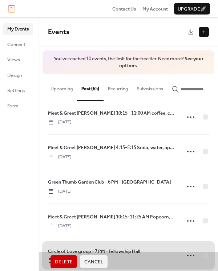
click at [62, 262] on span "Delete" at bounding box center [64, 261] width 18 height 7
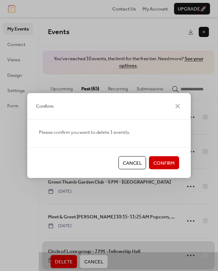
click at [167, 164] on span "Confirm" at bounding box center [163, 163] width 21 height 7
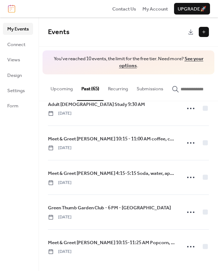
scroll to position [631, 0]
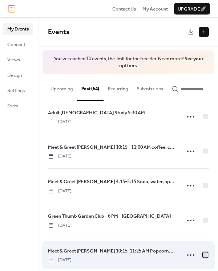
click at [202, 252] on div at bounding box center [204, 254] width 5 height 5
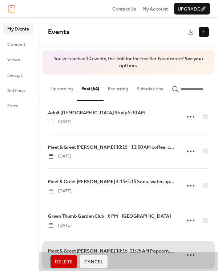
click at [63, 261] on span "Delete" at bounding box center [64, 261] width 18 height 7
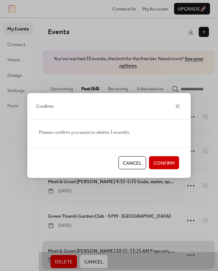
click at [171, 163] on span "Confirm" at bounding box center [163, 163] width 21 height 7
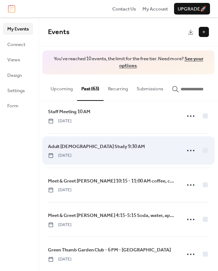
scroll to position [597, 0]
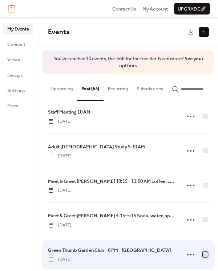
click at [202, 252] on div at bounding box center [204, 254] width 5 height 5
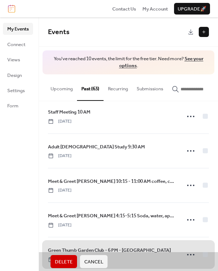
click at [68, 258] on span "Delete" at bounding box center [64, 261] width 18 height 7
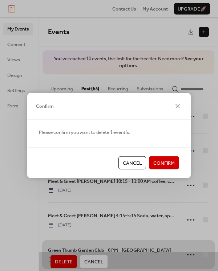
click at [164, 160] on span "Confirm" at bounding box center [163, 163] width 21 height 7
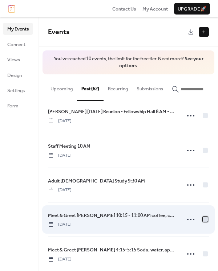
click at [202, 217] on div at bounding box center [204, 219] width 5 height 5
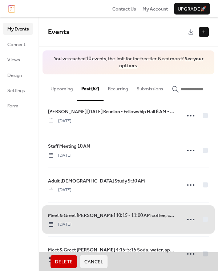
click at [65, 258] on span "Delete" at bounding box center [64, 261] width 18 height 7
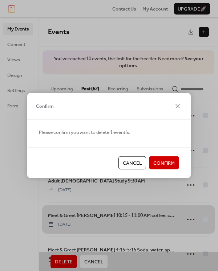
click at [162, 160] on span "Confirm" at bounding box center [163, 163] width 21 height 7
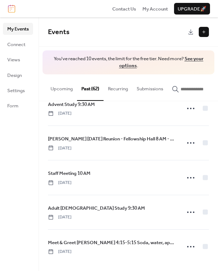
scroll to position [529, 0]
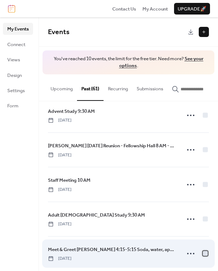
click at [202, 251] on div at bounding box center [204, 253] width 5 height 5
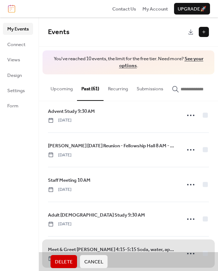
click at [72, 258] on span "Delete" at bounding box center [64, 261] width 18 height 7
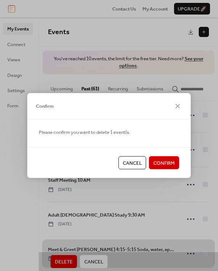
click at [163, 162] on span "Confirm" at bounding box center [163, 163] width 21 height 7
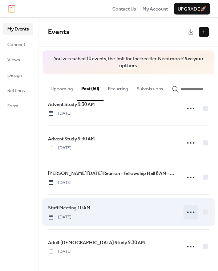
scroll to position [494, 0]
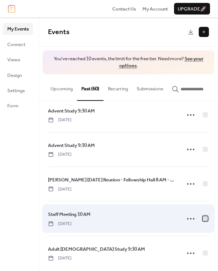
click at [201, 215] on div at bounding box center [204, 218] width 7 height 7
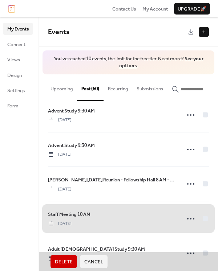
click at [66, 256] on button "Delete" at bounding box center [63, 261] width 26 height 13
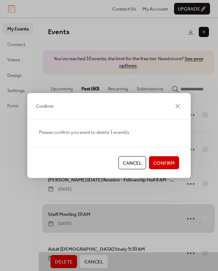
click at [167, 160] on span "Confirm" at bounding box center [163, 163] width 21 height 7
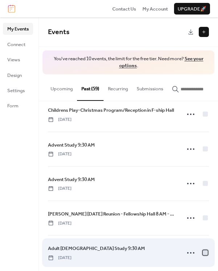
click at [203, 250] on div at bounding box center [204, 252] width 5 height 5
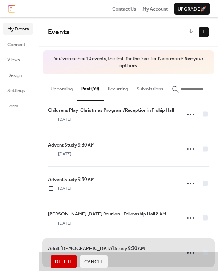
click at [66, 258] on span "Delete" at bounding box center [64, 261] width 18 height 7
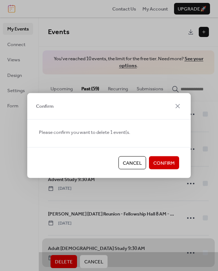
click at [165, 164] on span "Confirm" at bounding box center [163, 163] width 21 height 7
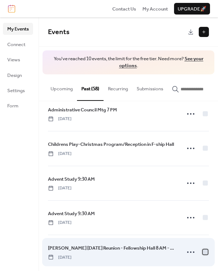
click at [202, 250] on div at bounding box center [204, 252] width 5 height 5
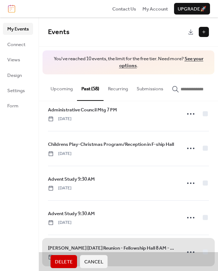
click at [68, 260] on span "Delete" at bounding box center [64, 261] width 18 height 7
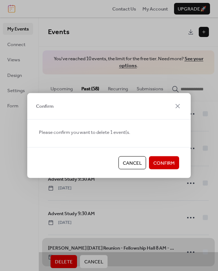
click at [169, 157] on button "Confirm" at bounding box center [164, 162] width 30 height 13
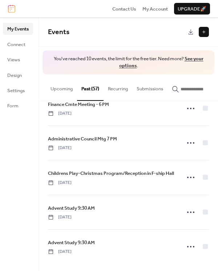
scroll to position [392, 0]
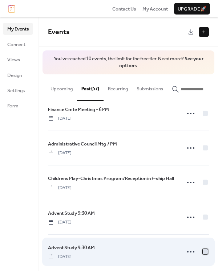
click at [202, 249] on div at bounding box center [204, 251] width 5 height 5
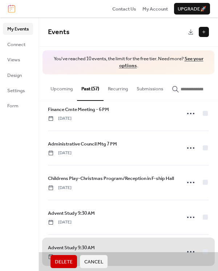
click at [69, 258] on span "Delete" at bounding box center [64, 261] width 18 height 7
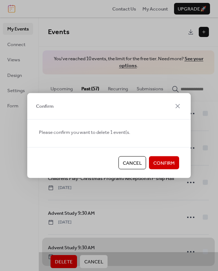
click at [164, 158] on button "Confirm" at bounding box center [164, 162] width 30 height 13
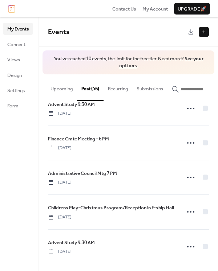
scroll to position [358, 0]
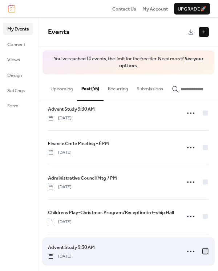
click at [201, 247] on div at bounding box center [204, 250] width 7 height 7
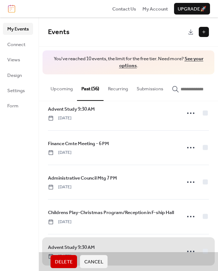
click at [67, 262] on span "Delete" at bounding box center [64, 261] width 18 height 7
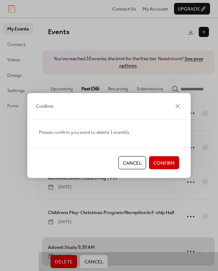
click at [164, 162] on span "Confirm" at bounding box center [163, 163] width 21 height 7
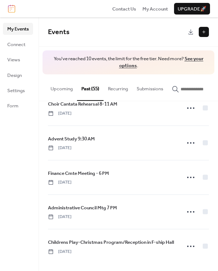
scroll to position [324, 0]
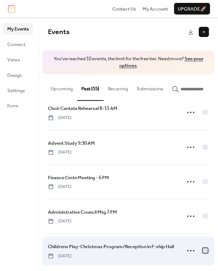
click at [202, 247] on div at bounding box center [204, 250] width 7 height 7
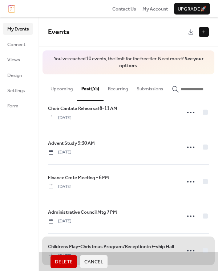
click at [68, 262] on span "Delete" at bounding box center [64, 261] width 18 height 7
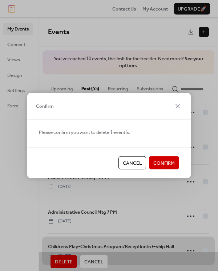
click at [166, 163] on span "Confirm" at bounding box center [163, 163] width 21 height 7
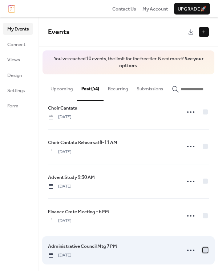
click at [202, 248] on div at bounding box center [204, 250] width 5 height 5
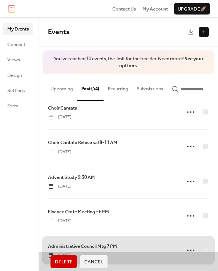
click at [66, 258] on span "Delete" at bounding box center [64, 261] width 18 height 7
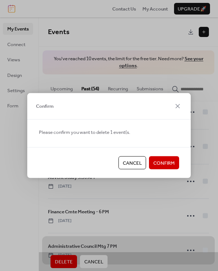
click at [163, 164] on span "Confirm" at bounding box center [163, 163] width 21 height 7
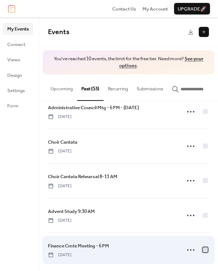
click at [202, 247] on div at bounding box center [204, 249] width 5 height 5
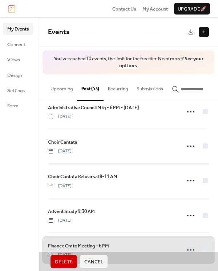
click at [67, 262] on span "Delete" at bounding box center [64, 261] width 18 height 7
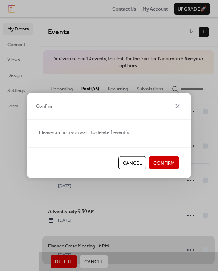
click at [164, 165] on span "Confirm" at bounding box center [163, 163] width 21 height 7
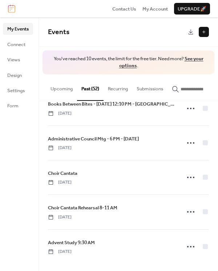
scroll to position [222, 0]
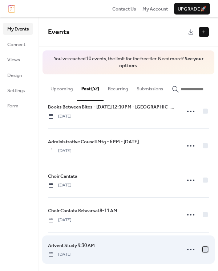
click at [202, 247] on div at bounding box center [204, 249] width 5 height 5
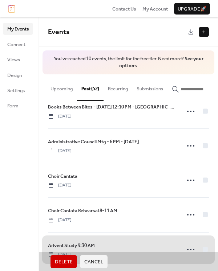
click at [67, 260] on span "Delete" at bounding box center [64, 261] width 18 height 7
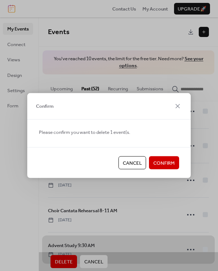
click at [164, 162] on span "Confirm" at bounding box center [163, 163] width 21 height 7
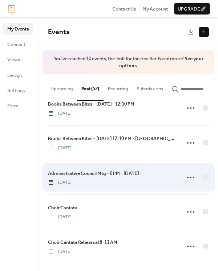
scroll to position [188, 0]
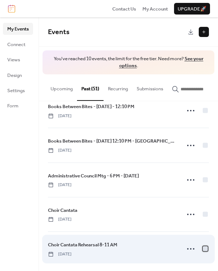
click at [202, 247] on div at bounding box center [204, 248] width 5 height 5
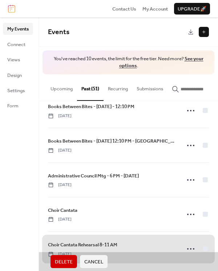
click at [68, 259] on span "Delete" at bounding box center [64, 261] width 18 height 7
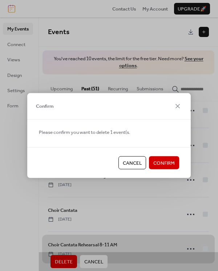
click at [170, 164] on span "Confirm" at bounding box center [163, 163] width 21 height 7
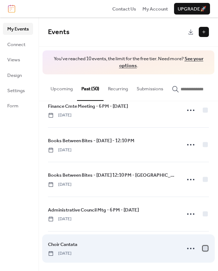
click at [203, 246] on div at bounding box center [204, 248] width 5 height 5
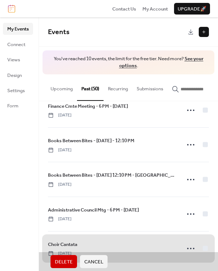
click at [64, 260] on span "Delete" at bounding box center [64, 261] width 18 height 7
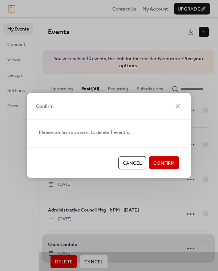
click at [163, 162] on span "Confirm" at bounding box center [163, 163] width 21 height 7
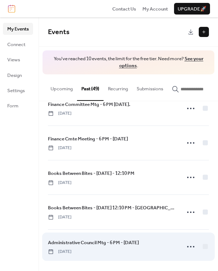
scroll to position [119, 0]
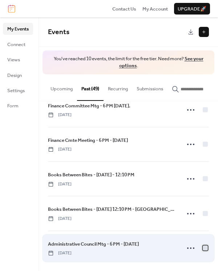
click at [203, 245] on div at bounding box center [204, 247] width 5 height 5
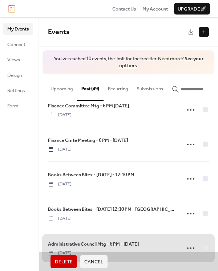
click at [67, 261] on span "Delete" at bounding box center [64, 261] width 18 height 7
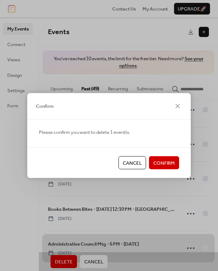
click at [160, 160] on span "Confirm" at bounding box center [163, 163] width 21 height 7
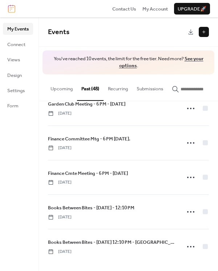
scroll to position [85, 0]
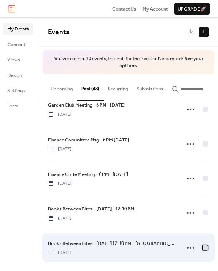
click at [202, 247] on div at bounding box center [204, 247] width 5 height 5
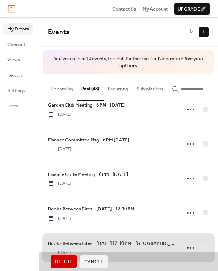
click at [66, 260] on span "Delete" at bounding box center [64, 261] width 18 height 7
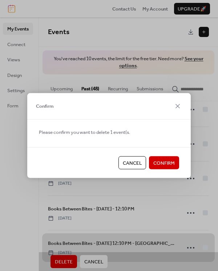
click at [168, 160] on span "Confirm" at bounding box center [163, 163] width 21 height 7
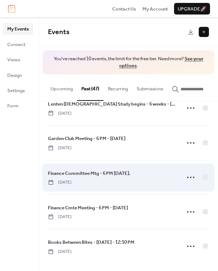
scroll to position [51, 0]
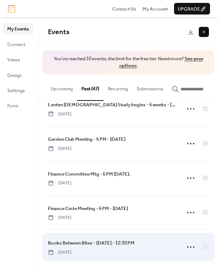
click at [204, 242] on div at bounding box center [195, 247] width 25 height 15
click at [202, 246] on div at bounding box center [204, 247] width 5 height 5
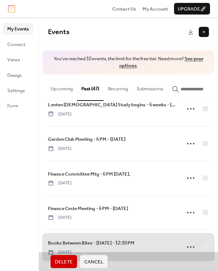
click at [57, 259] on span "Delete" at bounding box center [64, 261] width 18 height 7
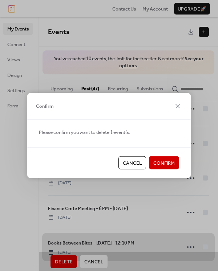
click at [157, 163] on span "Confirm" at bounding box center [163, 163] width 21 height 7
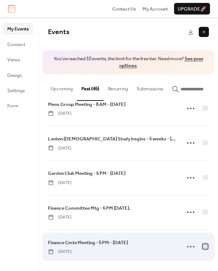
click at [202, 247] on div at bounding box center [204, 246] width 5 height 5
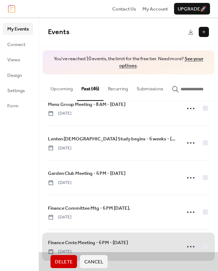
click at [67, 257] on button "Delete" at bounding box center [63, 261] width 26 height 13
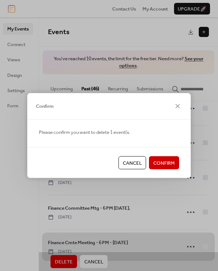
click at [160, 160] on span "Confirm" at bounding box center [163, 163] width 21 height 7
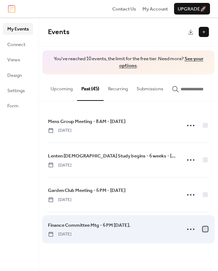
click at [206, 229] on div at bounding box center [204, 228] width 5 height 5
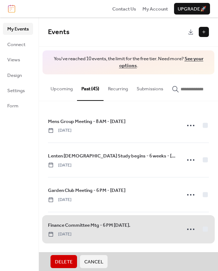
click at [70, 260] on span "Delete" at bounding box center [64, 261] width 18 height 7
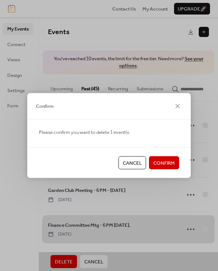
click at [162, 157] on button "Confirm" at bounding box center [164, 162] width 30 height 13
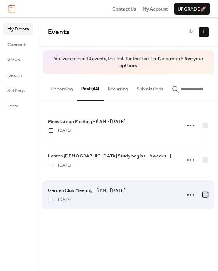
click at [201, 192] on div at bounding box center [204, 194] width 7 height 7
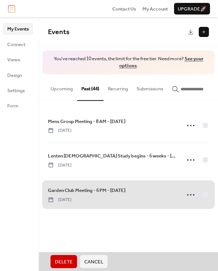
click at [69, 263] on span "Delete" at bounding box center [64, 261] width 18 height 7
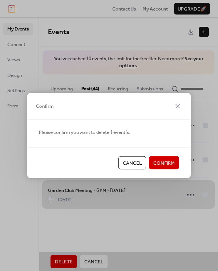
click at [163, 161] on span "Confirm" at bounding box center [163, 163] width 21 height 7
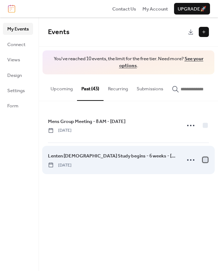
click at [204, 163] on div at bounding box center [204, 159] width 5 height 5
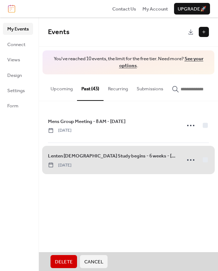
click at [67, 255] on button "Delete" at bounding box center [63, 261] width 26 height 13
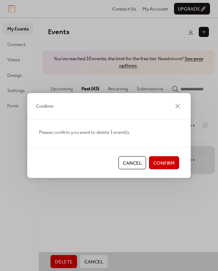
click at [163, 160] on span "Confirm" at bounding box center [163, 163] width 21 height 7
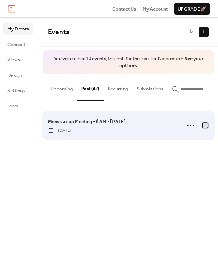
click at [205, 125] on div at bounding box center [204, 125] width 5 height 5
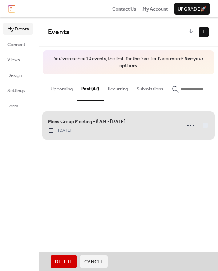
click at [69, 256] on button "Delete" at bounding box center [63, 261] width 26 height 13
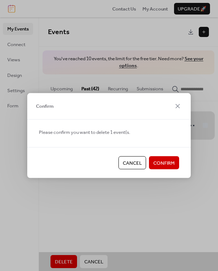
click at [166, 160] on span "Confirm" at bounding box center [163, 163] width 21 height 7
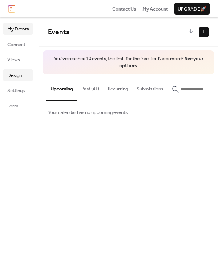
click at [14, 74] on span "Design" at bounding box center [14, 75] width 15 height 7
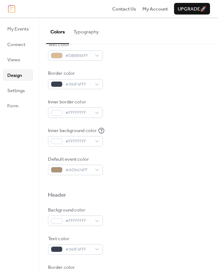
scroll to position [108, 0]
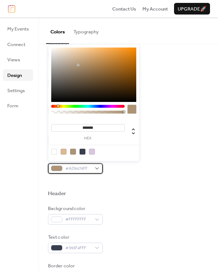
click at [98, 164] on div "#AD9476FF" at bounding box center [75, 168] width 55 height 10
click at [82, 150] on div at bounding box center [82, 152] width 6 height 6
type input "*******"
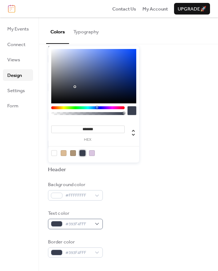
scroll to position [132, 0]
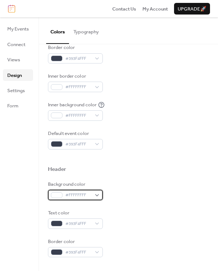
click at [96, 192] on div "#FFFFFFFF" at bounding box center [75, 195] width 55 height 10
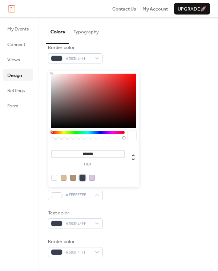
click at [84, 176] on div at bounding box center [82, 178] width 6 height 6
type input "*******"
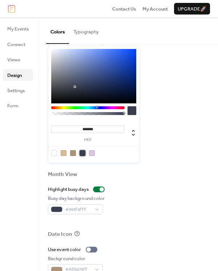
scroll to position [291, 0]
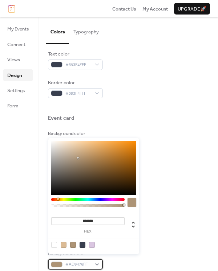
click at [97, 259] on div "#AD9476FF" at bounding box center [75, 264] width 55 height 10
click at [82, 243] on div at bounding box center [82, 245] width 6 height 6
type input "*******"
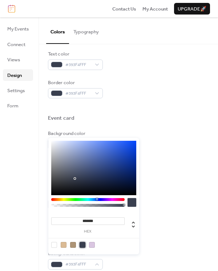
click at [82, 243] on div at bounding box center [82, 245] width 6 height 6
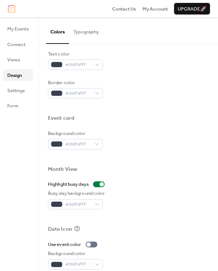
click at [169, 98] on div at bounding box center [128, 106] width 161 height 16
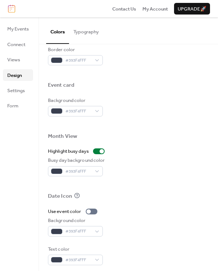
scroll to position [324, 0]
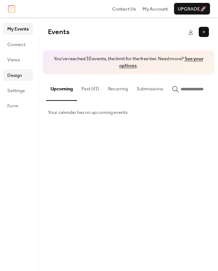
click at [19, 73] on span "Design" at bounding box center [14, 75] width 15 height 7
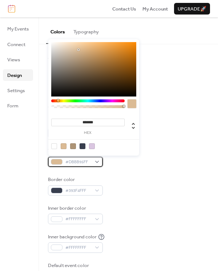
click at [98, 159] on div "#DBBB95FF" at bounding box center [75, 162] width 55 height 10
click at [81, 144] on div at bounding box center [82, 146] width 6 height 6
type input "*******"
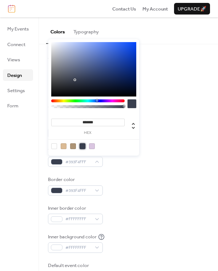
click at [145, 176] on div "Border color #393F4FFF" at bounding box center [128, 186] width 161 height 20
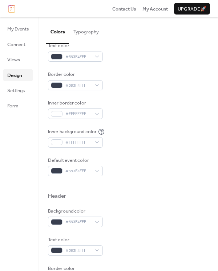
scroll to position [115, 0]
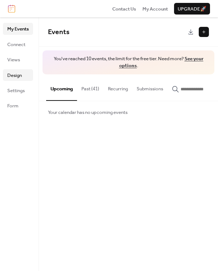
click at [16, 77] on span "Design" at bounding box center [14, 75] width 15 height 7
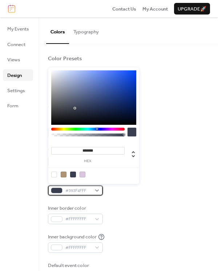
click at [99, 188] on div "#393F4FFF" at bounding box center [75, 190] width 55 height 10
click at [63, 173] on div at bounding box center [64, 175] width 6 height 6
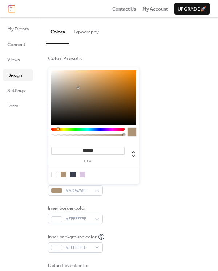
click at [54, 173] on div at bounding box center [54, 175] width 6 height 6
type input "*******"
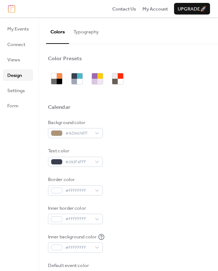
click at [134, 200] on div "Background color #AD9476FF Text color #393F4FFF Border color #FFFFFFFF Inner bo…" at bounding box center [128, 200] width 161 height 163
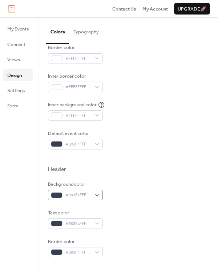
scroll to position [134, 0]
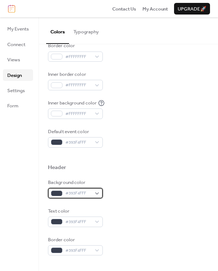
click at [96, 190] on div "#393F4FFF" at bounding box center [75, 193] width 55 height 10
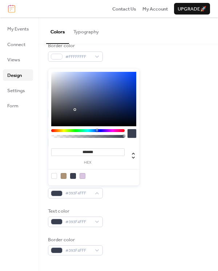
click at [54, 173] on div at bounding box center [54, 176] width 6 height 6
type input "*******"
